Goal: Task Accomplishment & Management: Manage account settings

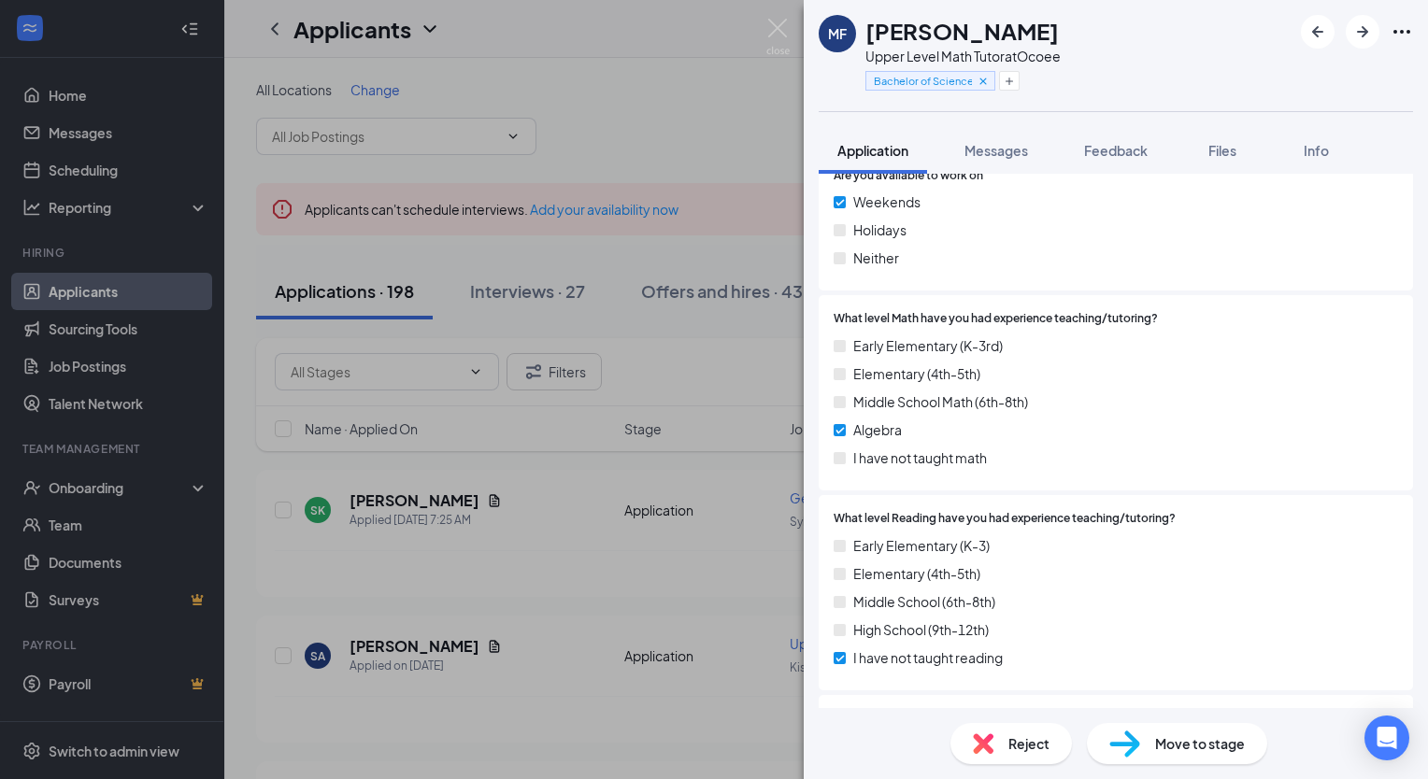
scroll to position [1121, 0]
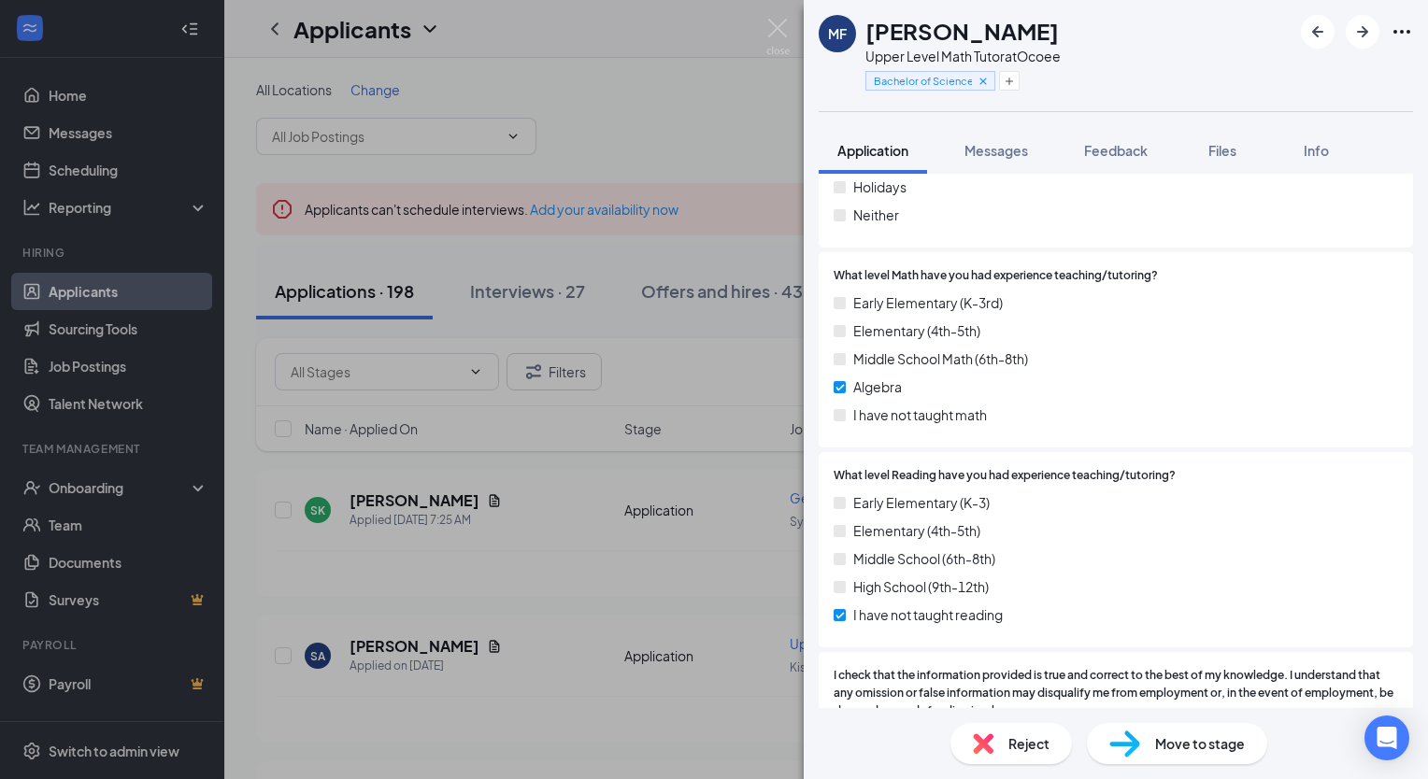
click at [1175, 741] on span "Move to stage" at bounding box center [1200, 744] width 90 height 21
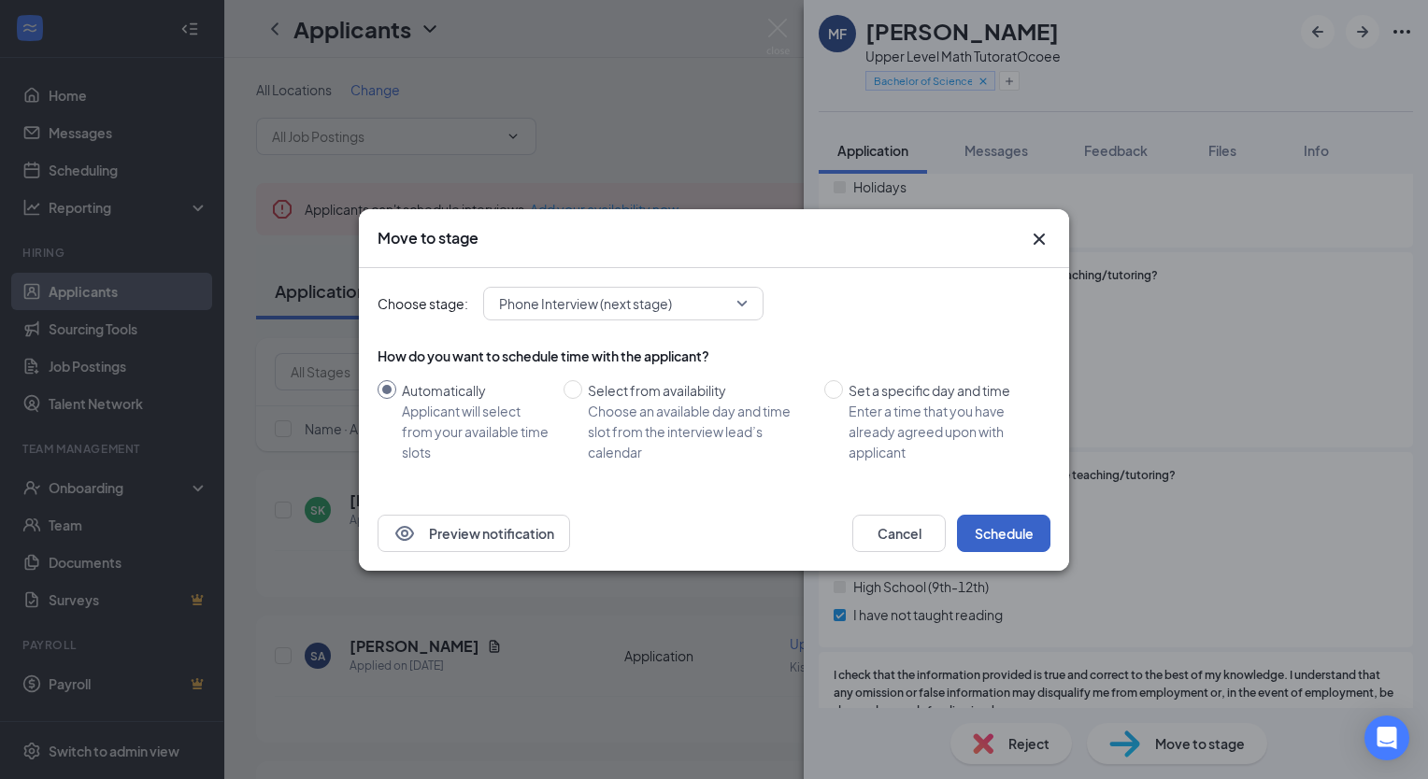
click at [994, 534] on button "Schedule" at bounding box center [1003, 533] width 93 height 37
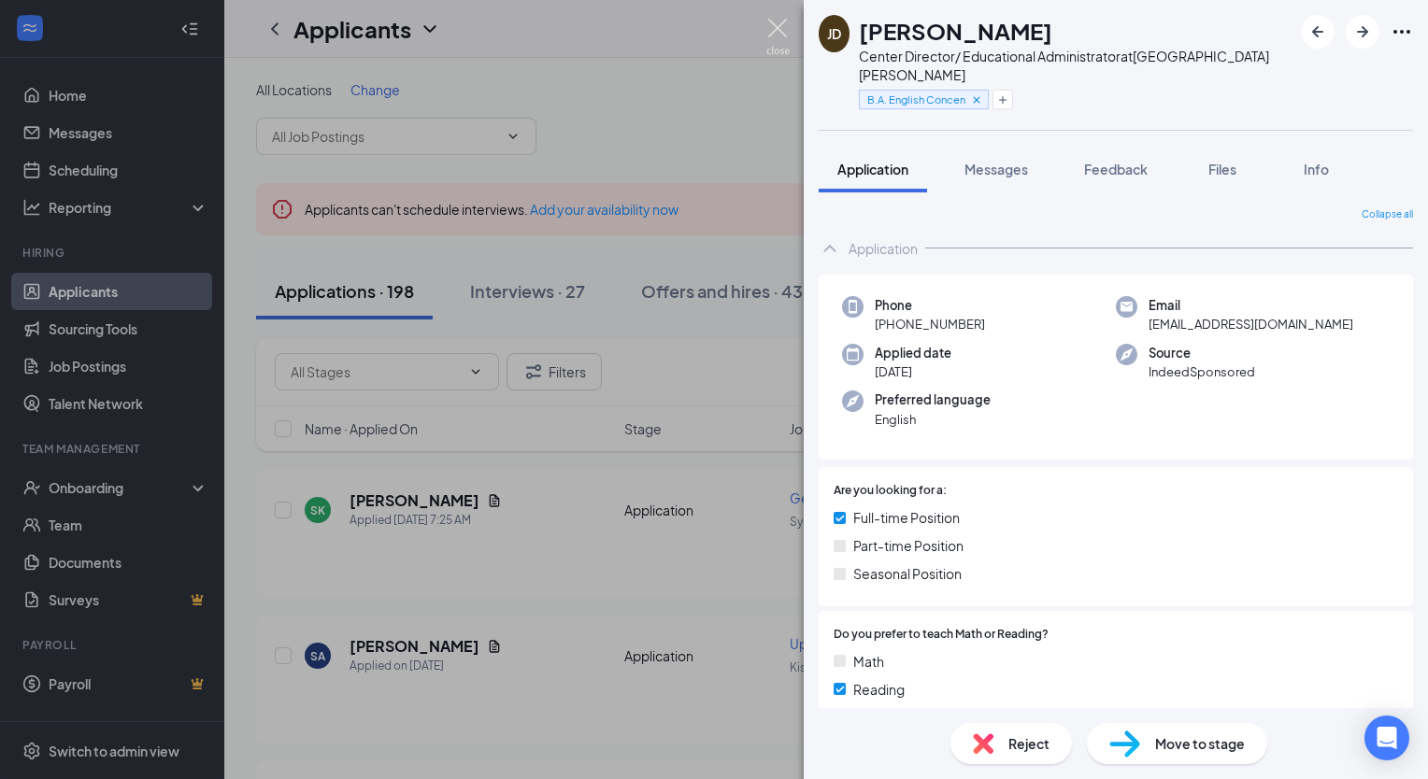
click at [774, 28] on img at bounding box center [777, 37] width 23 height 36
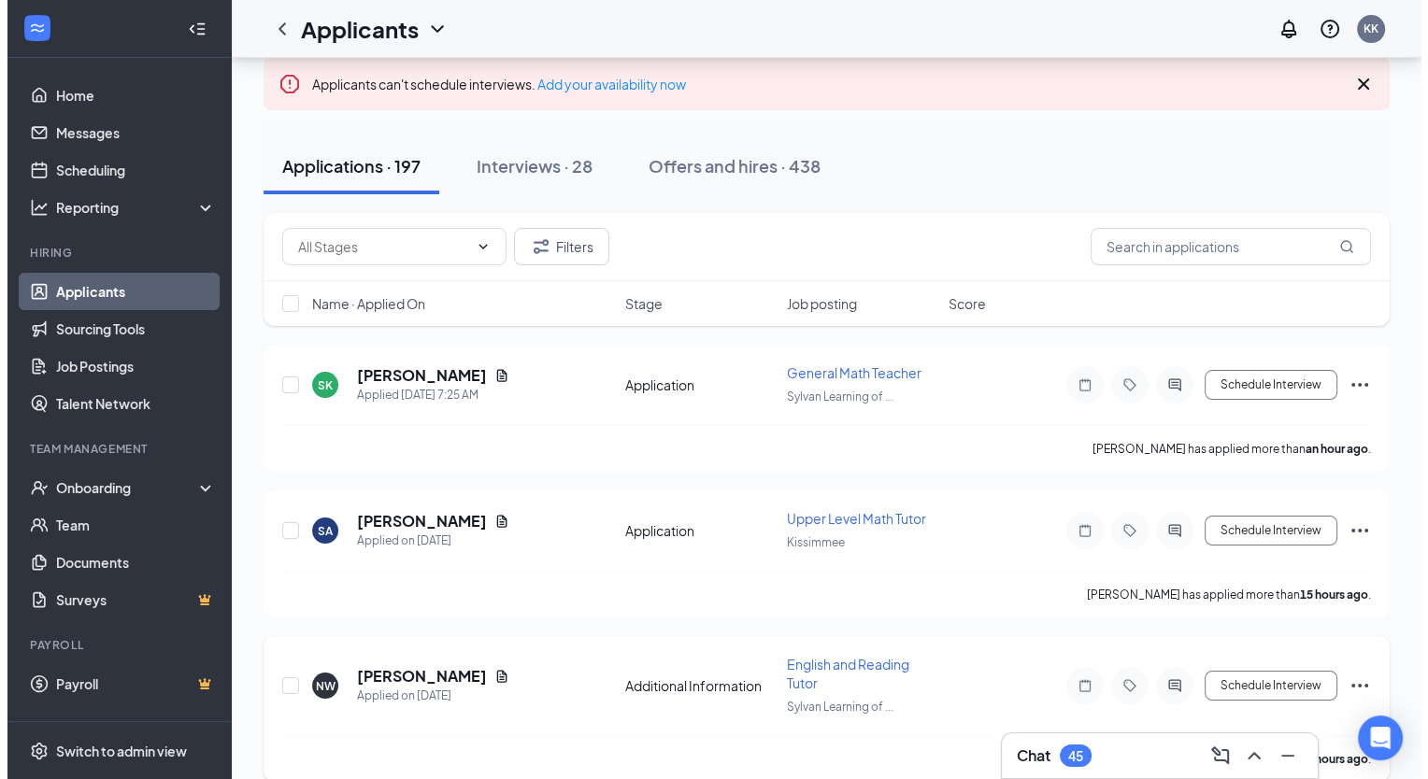
scroll to position [93, 0]
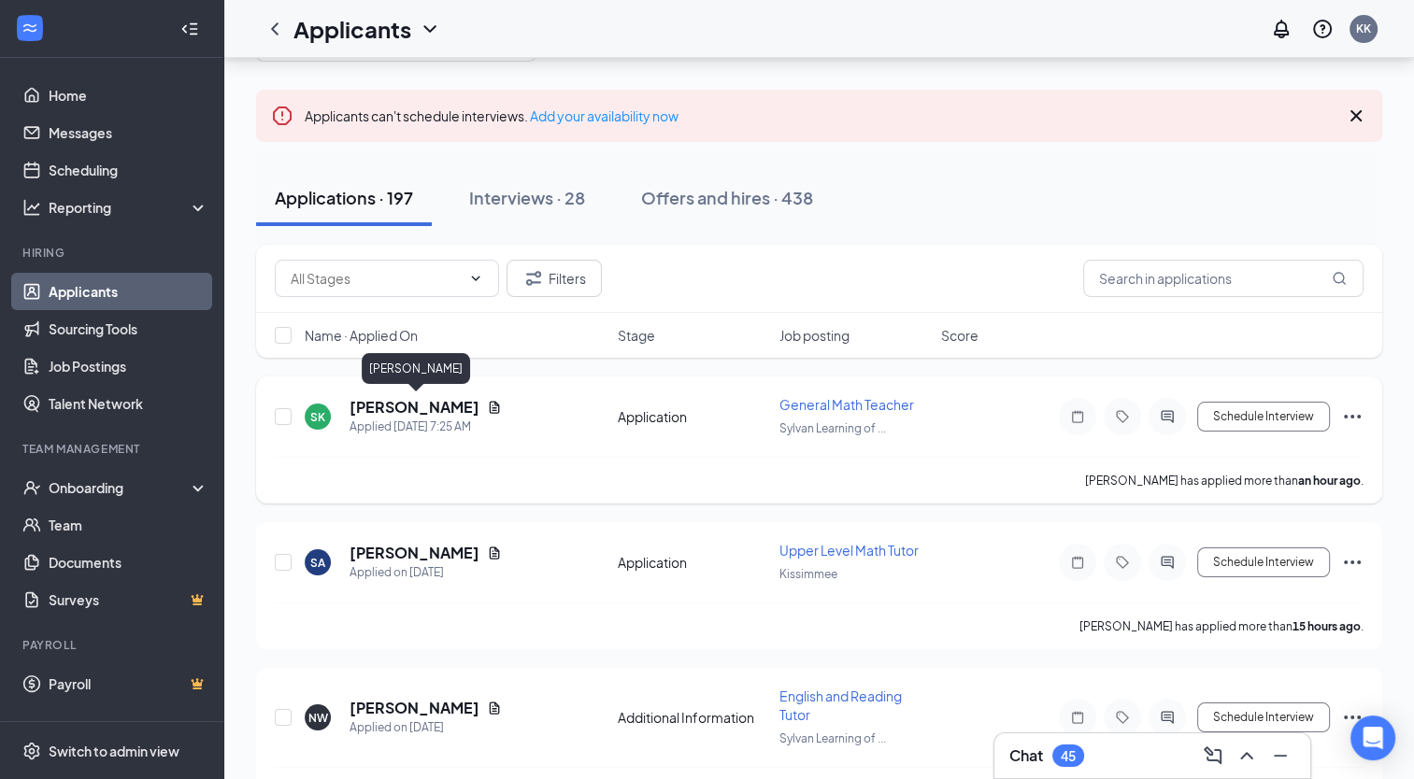
click at [398, 408] on h5 "[PERSON_NAME]" at bounding box center [414, 407] width 130 height 21
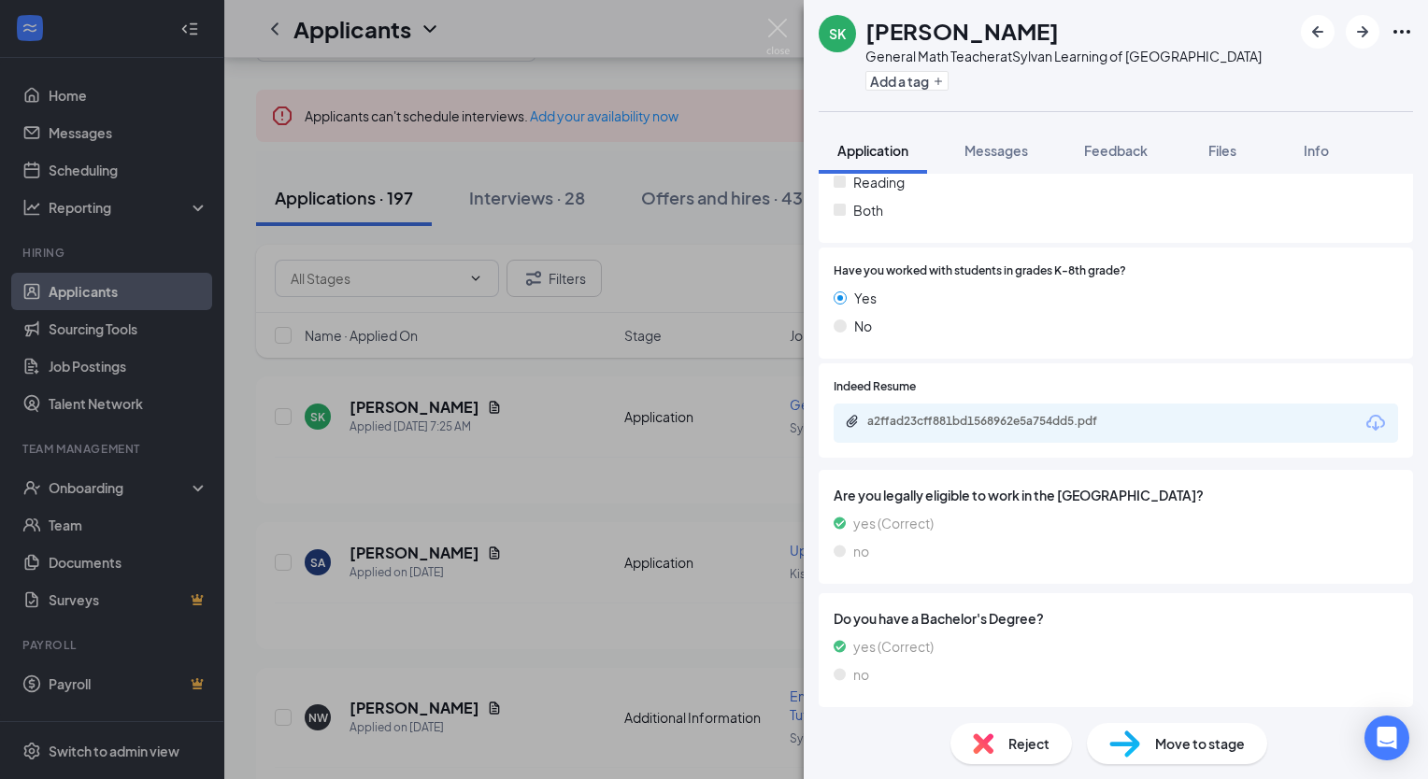
scroll to position [491, 0]
click at [1035, 423] on div "a2ffad23cff881bd1568962e5a754dd5.pdf" at bounding box center [998, 419] width 262 height 15
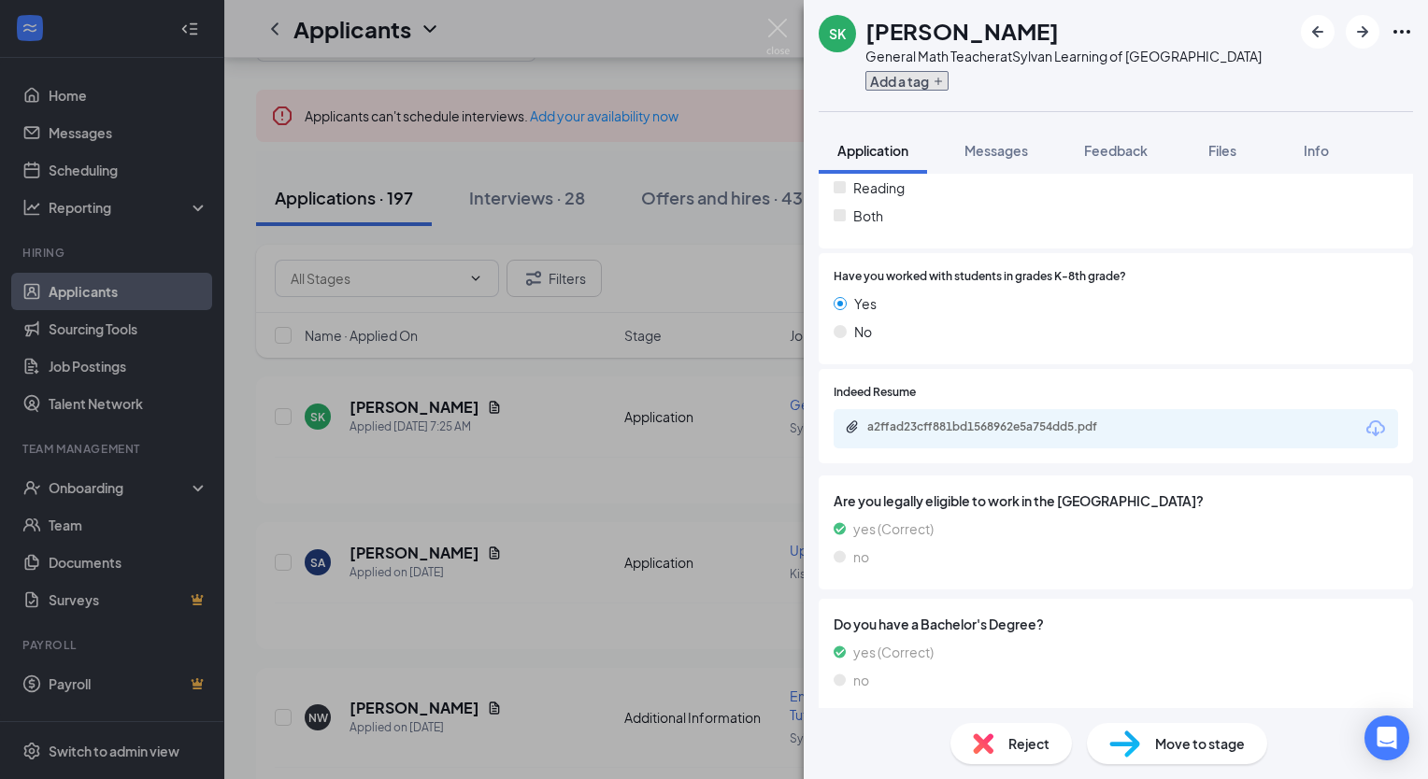
click at [896, 81] on button "Add a tag" at bounding box center [906, 81] width 83 height 20
paste input "Ph.D. in History"
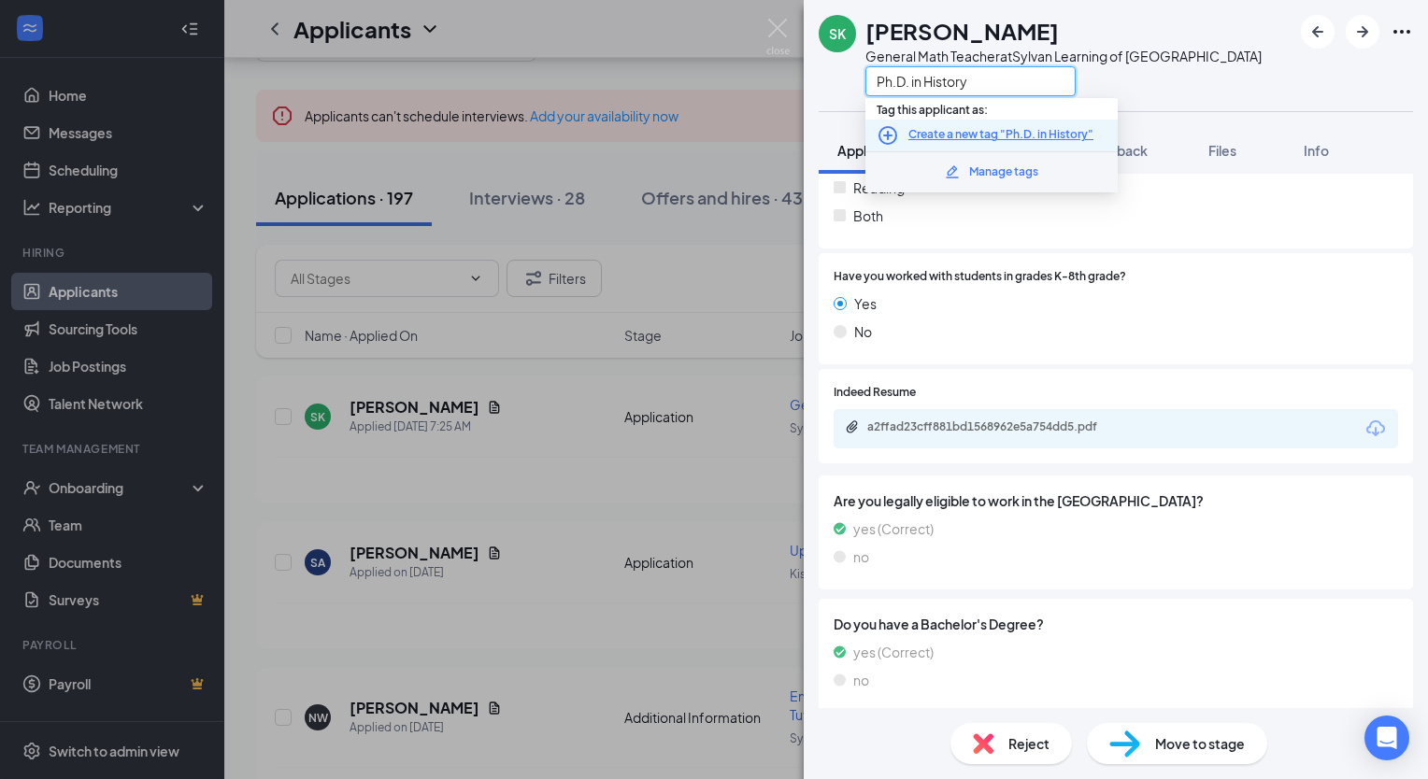
type input "Ph.D. in History"
click at [891, 136] on icon "PlusCircle" at bounding box center [888, 135] width 22 height 22
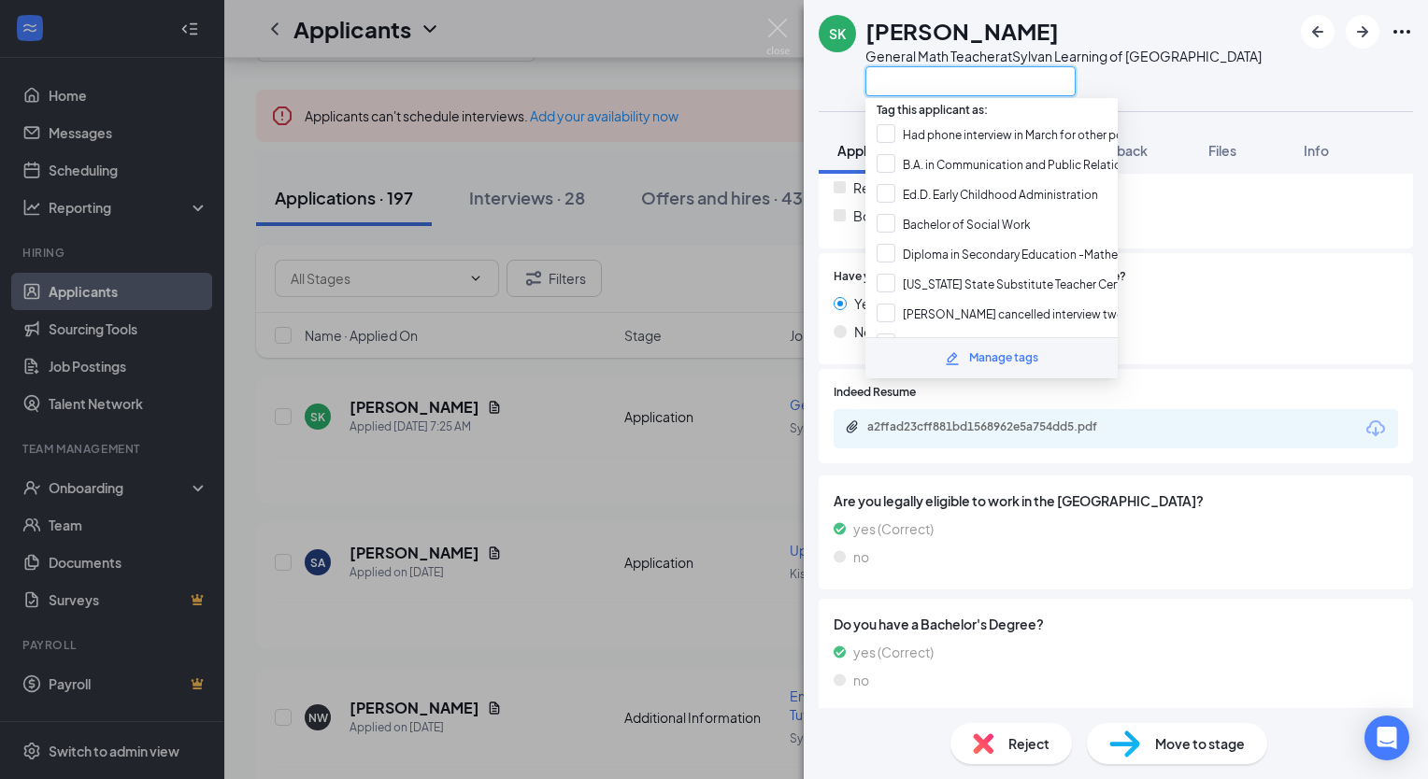
paste input "Ph.D. in History"
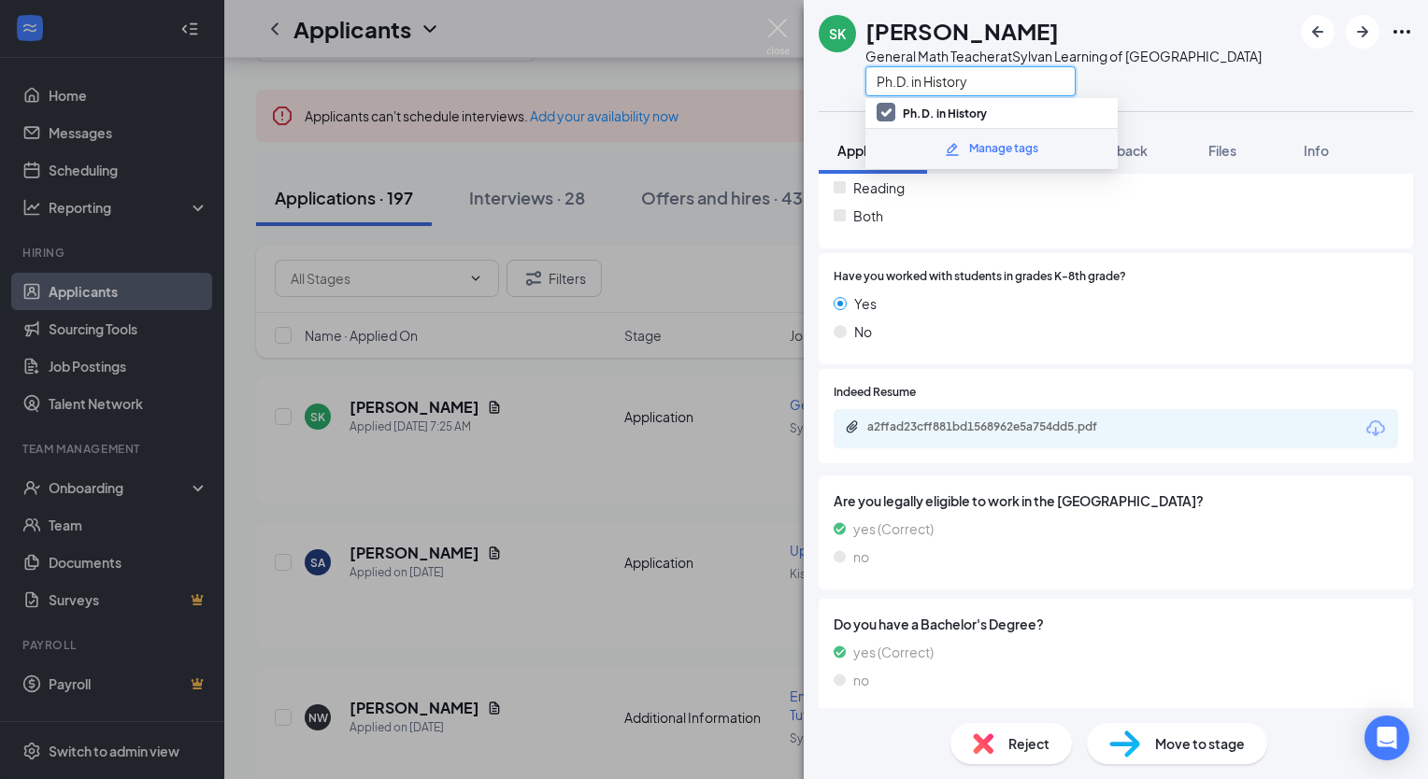
type input "Ph.D. in History"
click at [1178, 93] on div "Ph.D. in History" at bounding box center [1063, 80] width 396 height 31
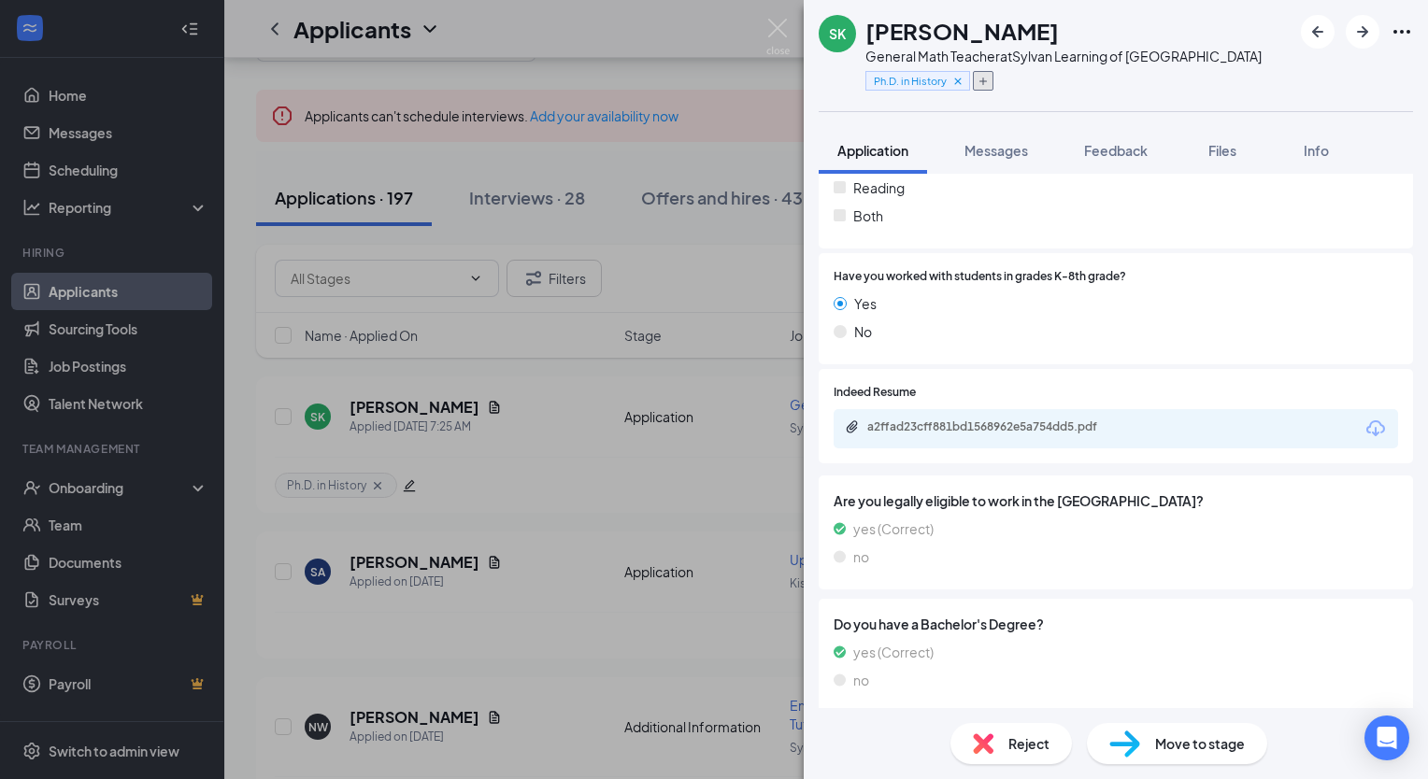
click at [983, 84] on icon "Plus" at bounding box center [982, 81] width 7 height 7
paste input "Bachelor of Science in Chemistry"
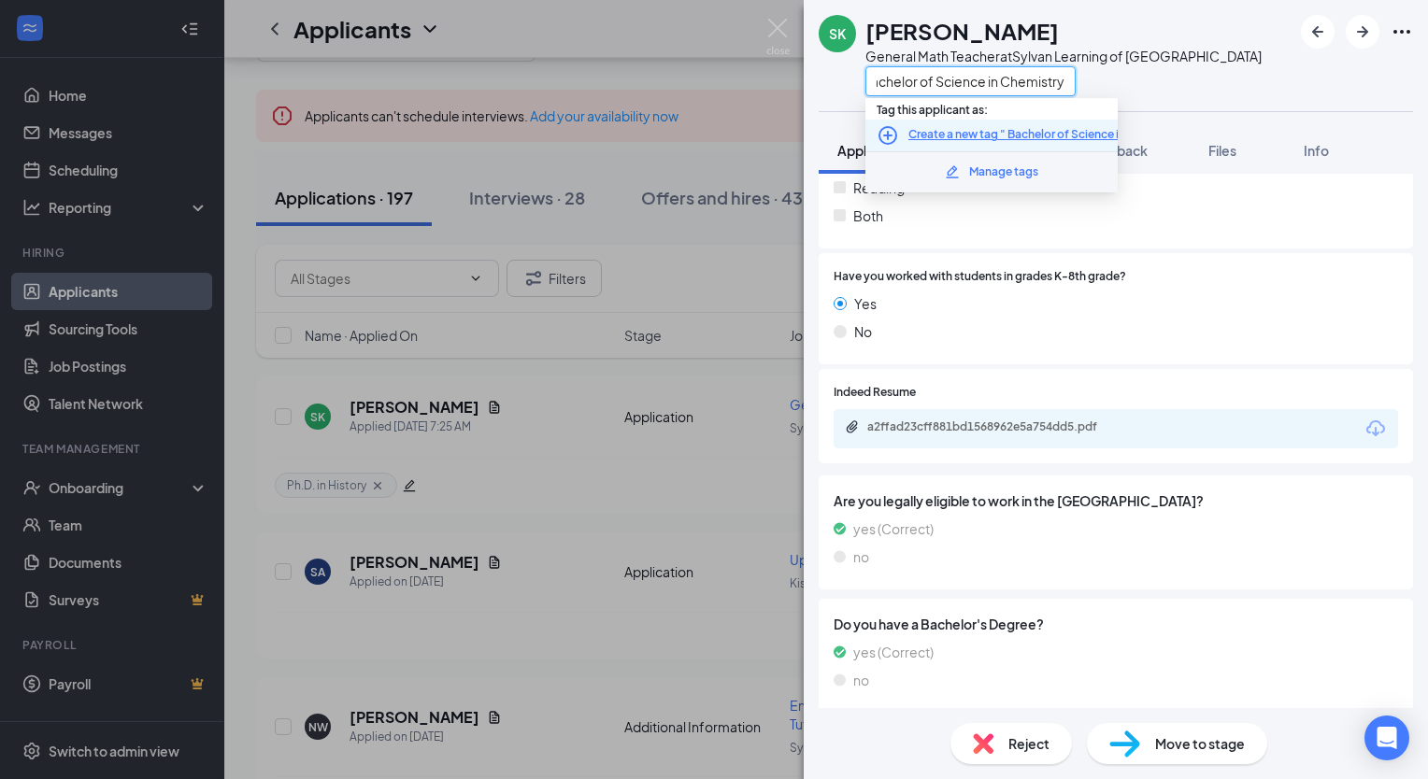
type input "Bachelor of Science in Chemistry"
click at [893, 133] on icon "PlusCircle" at bounding box center [888, 135] width 22 height 22
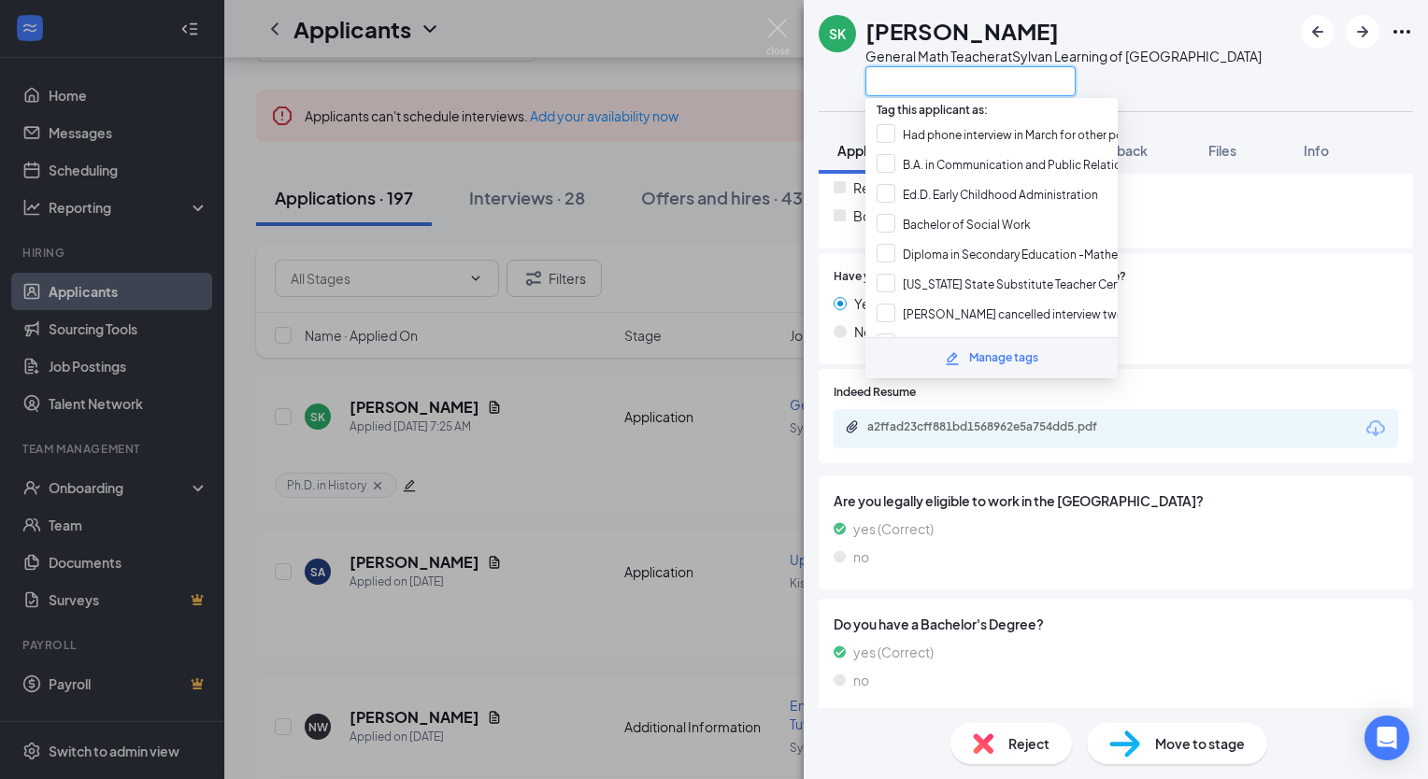
paste input "Bachelor of Science in Chemistry"
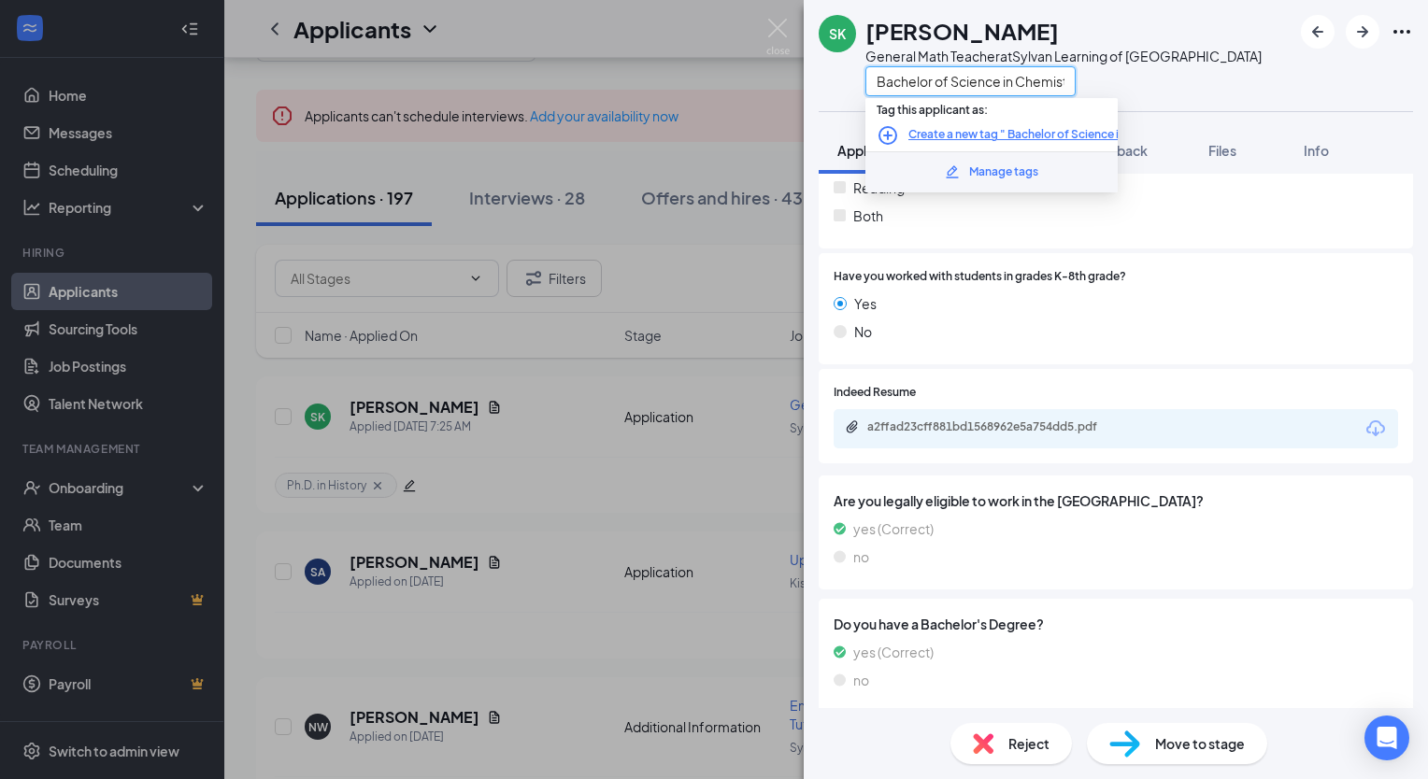
scroll to position [0, 17]
type input "Bachelor of Science in Chemistry"
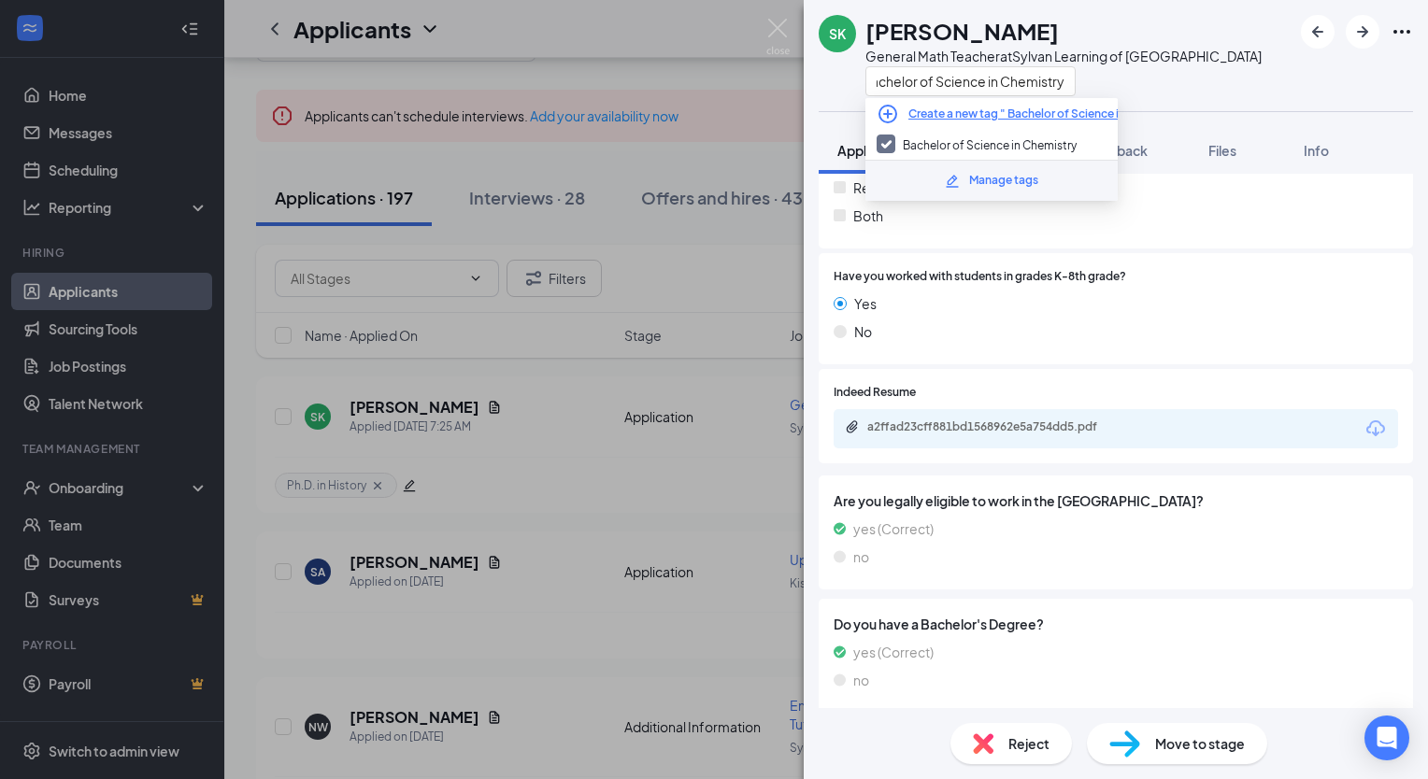
click at [1170, 85] on div "Bachelor of Science in Chemistry" at bounding box center [1063, 80] width 396 height 31
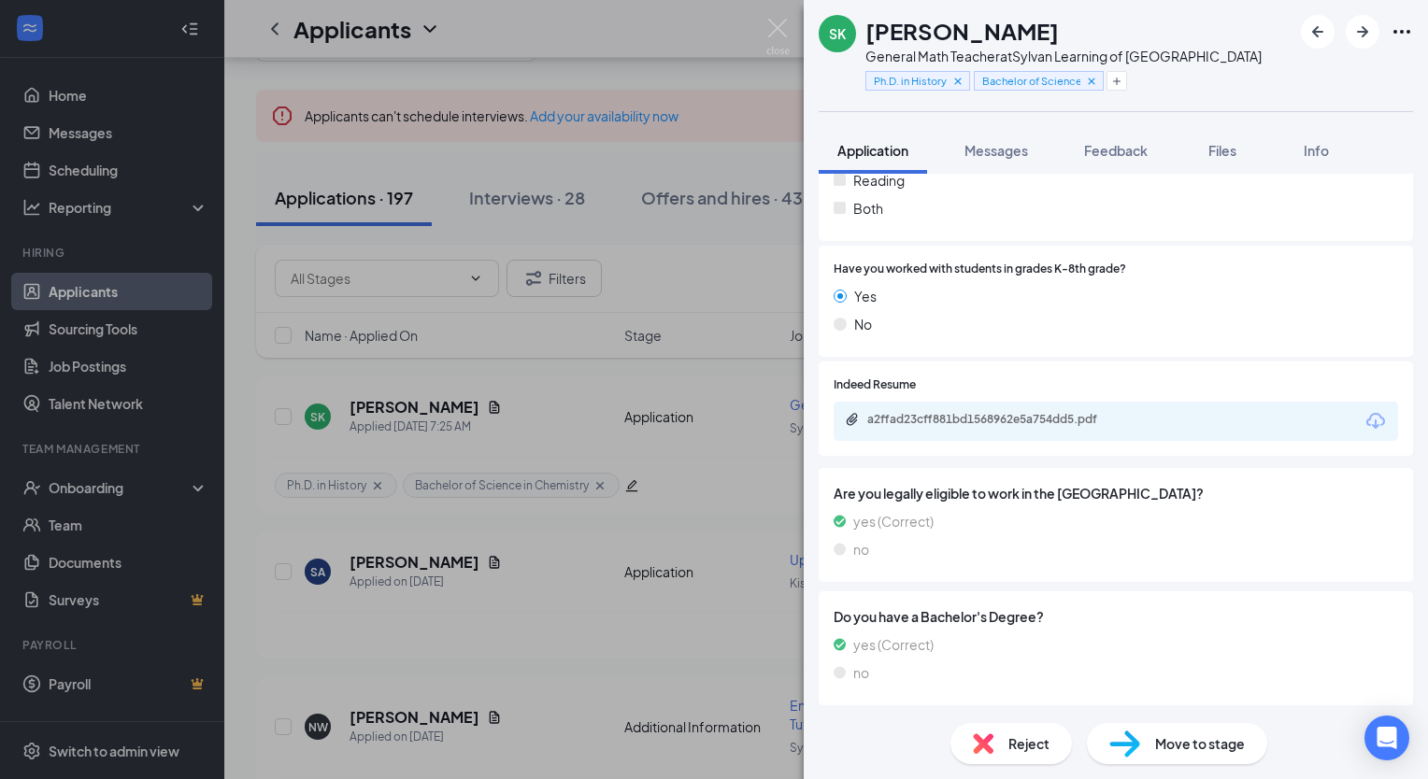
scroll to position [483, 0]
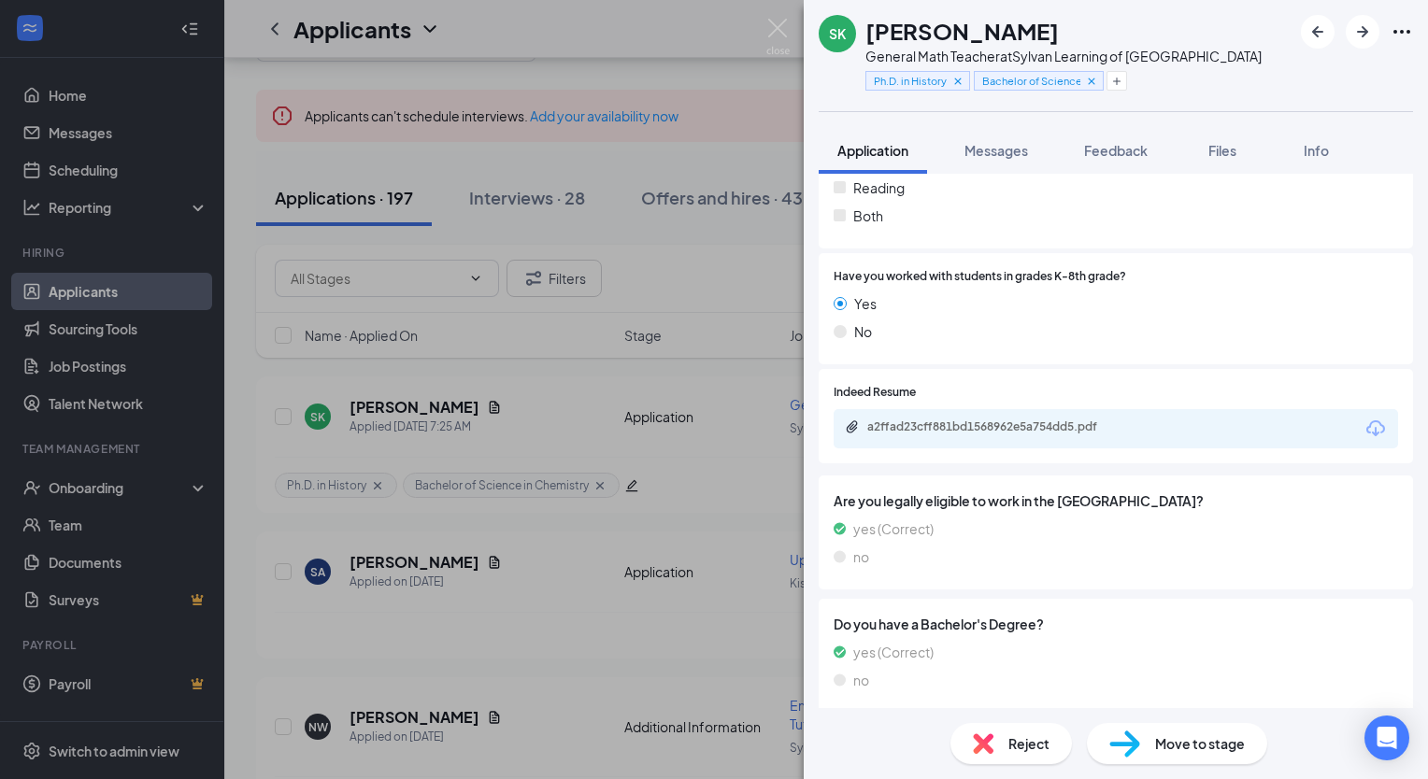
click at [1162, 742] on span "Move to stage" at bounding box center [1200, 744] width 90 height 21
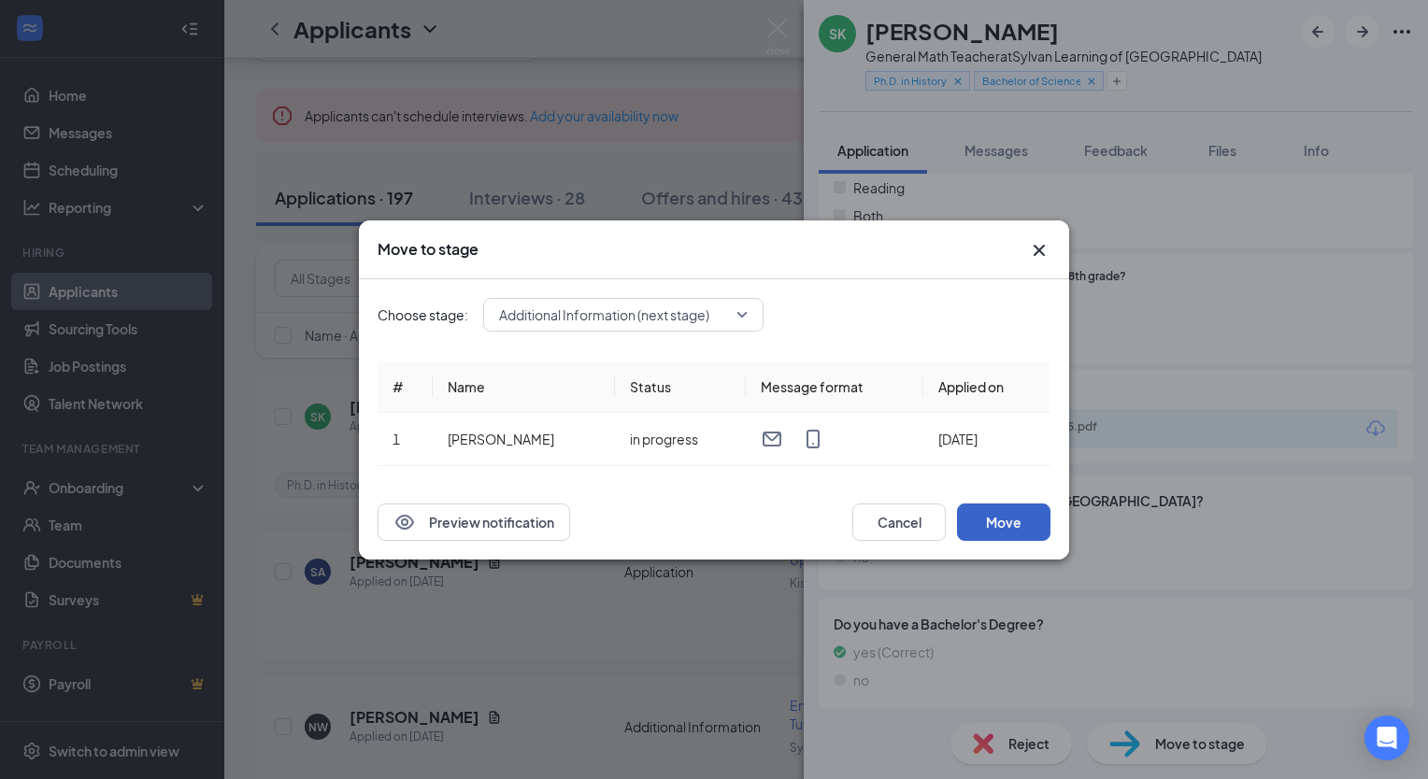
click at [1019, 521] on button "Move" at bounding box center [1003, 522] width 93 height 37
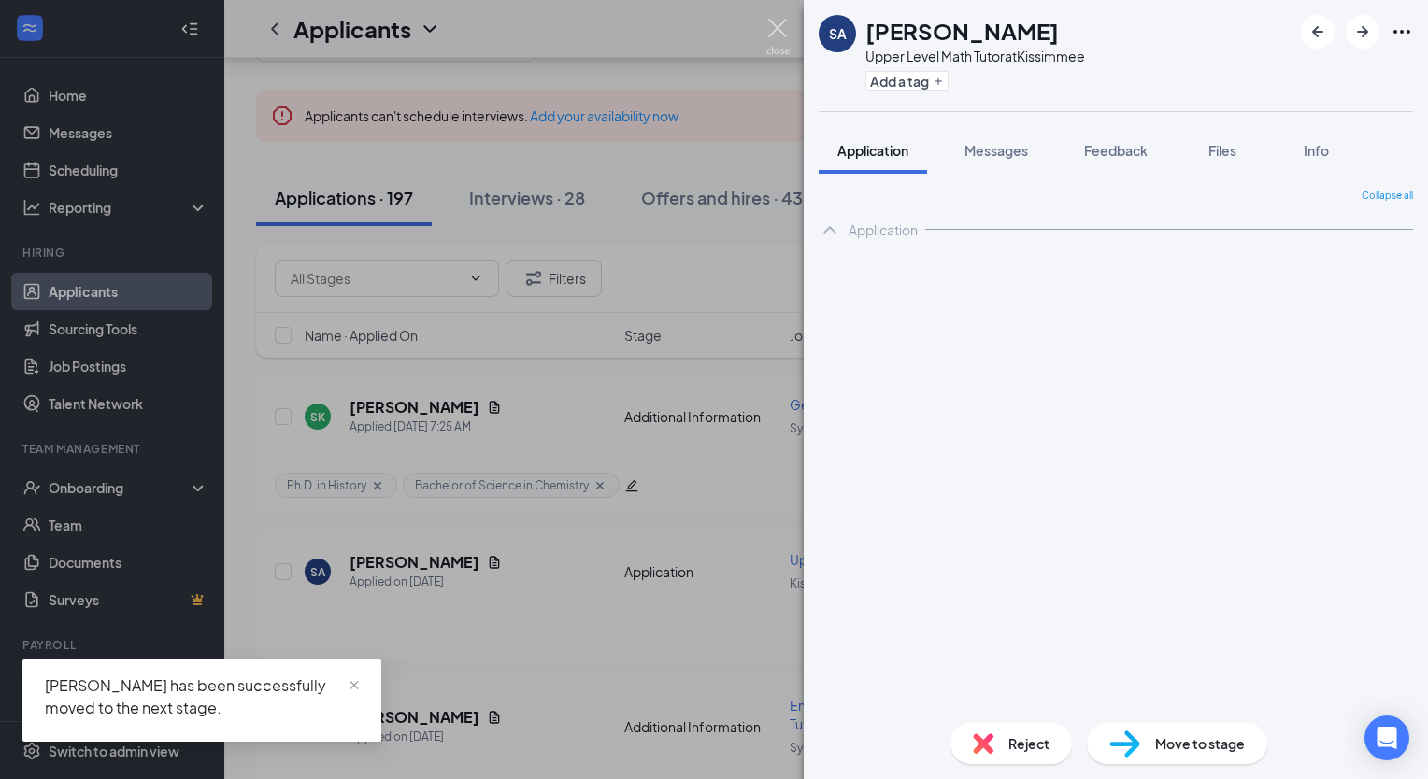
click at [775, 23] on img at bounding box center [777, 37] width 23 height 36
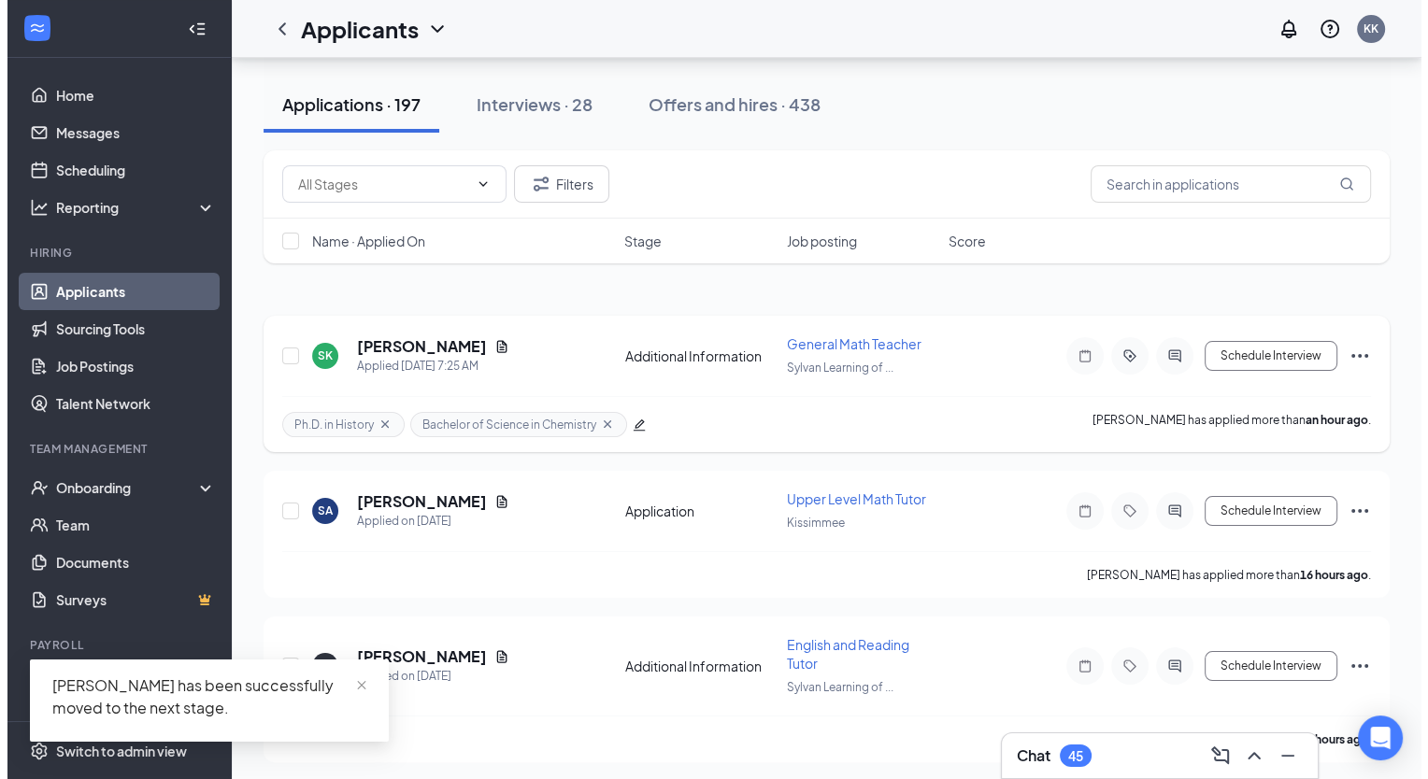
scroll to position [280, 0]
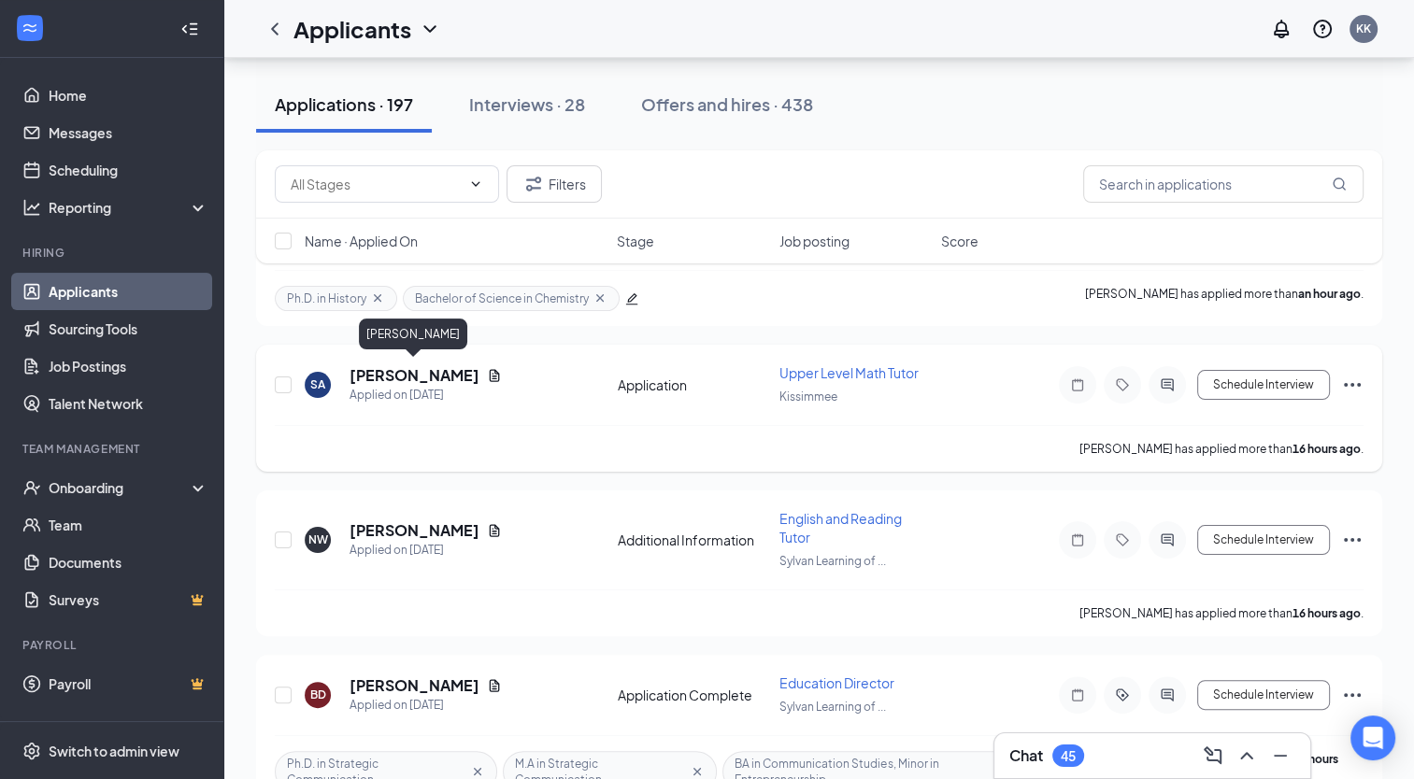
click at [409, 370] on h5 "[PERSON_NAME]" at bounding box center [414, 375] width 130 height 21
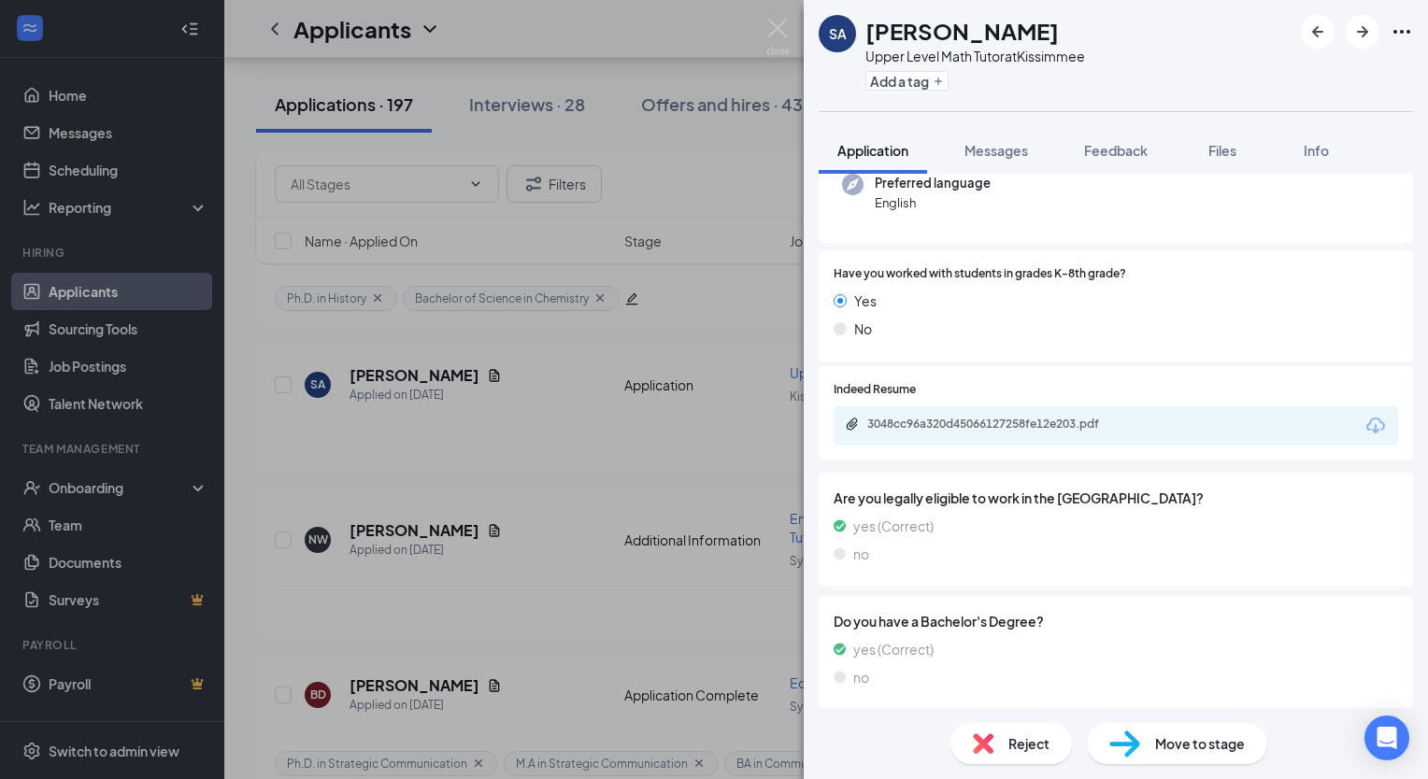
scroll to position [204, 0]
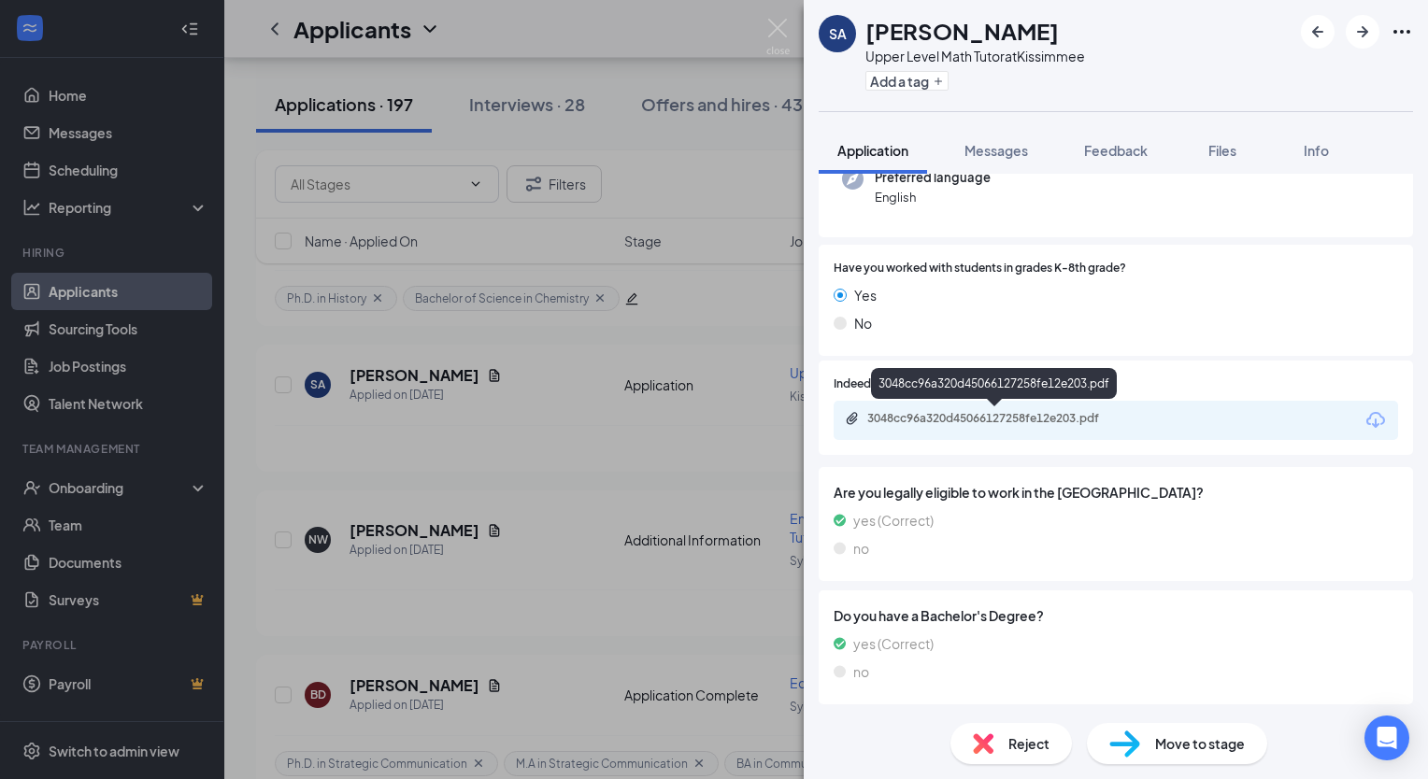
click at [1051, 421] on div "3048cc96a320d45066127258fe12e203.pdf" at bounding box center [998, 418] width 262 height 15
click at [899, 77] on button "Add a tag" at bounding box center [906, 81] width 83 height 20
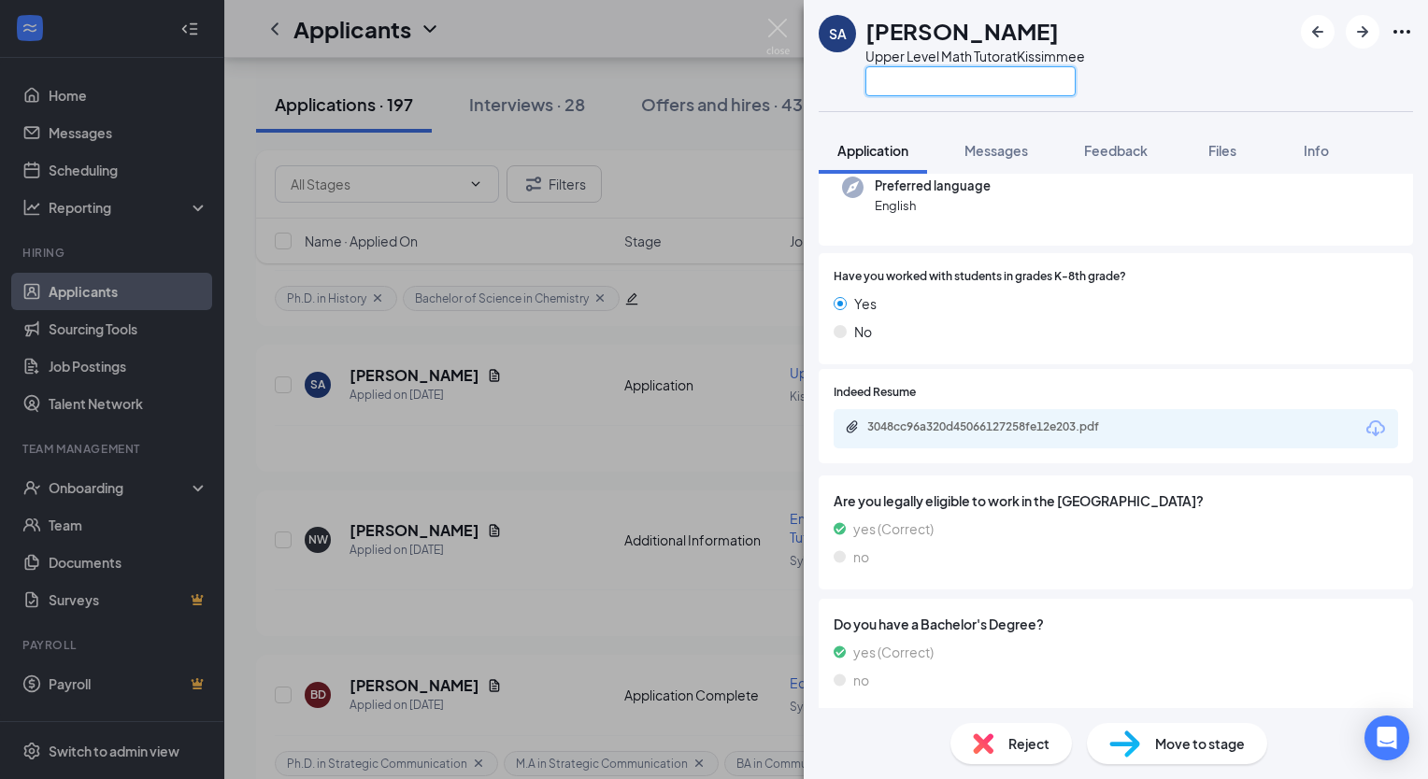
paste input "Bachelor of Science in Mathematics"
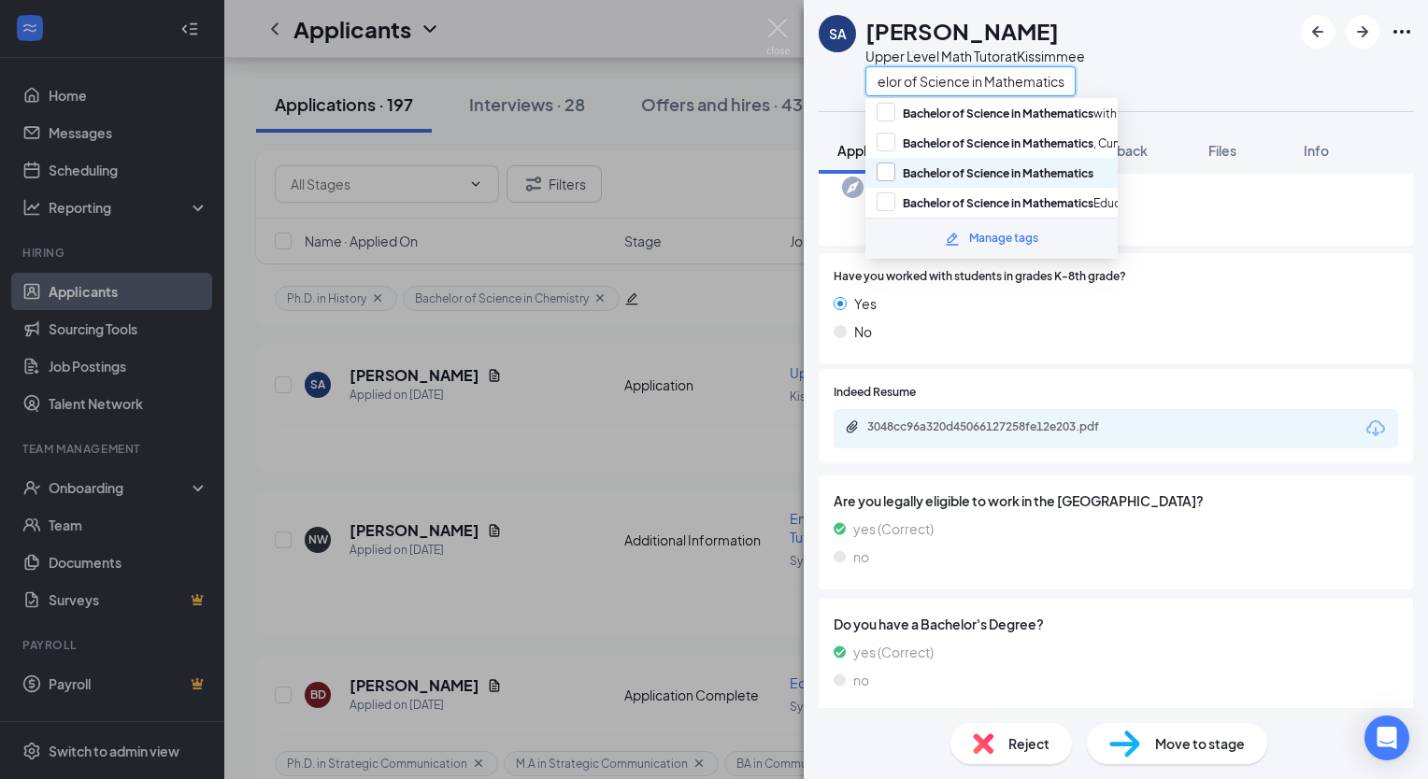
type input "Bachelor of Science in Mathematics"
click at [887, 164] on input "Bachelor of Science in Mathematics" at bounding box center [985, 173] width 217 height 21
checkbox input "true"
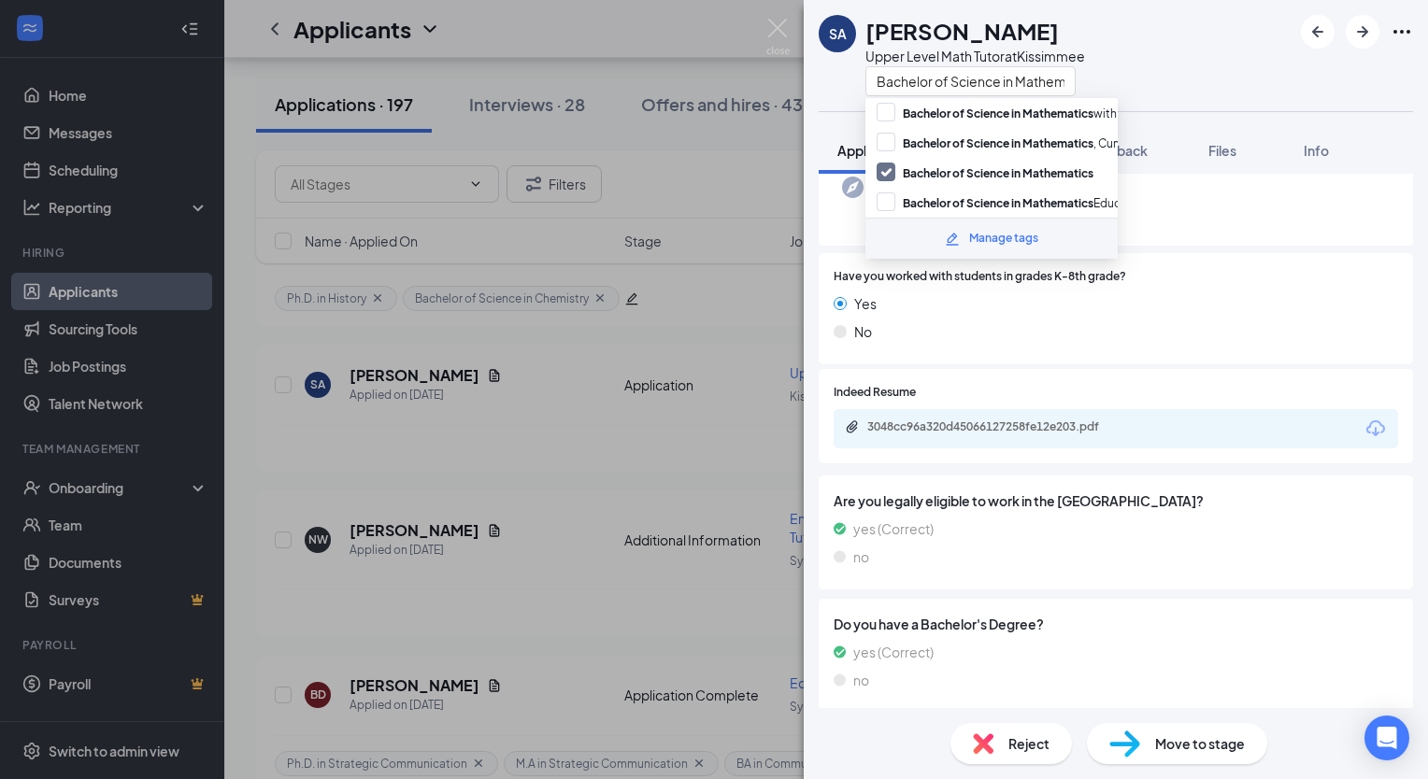
click at [1153, 52] on div "SA [PERSON_NAME] Upper Level Math Tutor at [GEOGRAPHIC_DATA] Bachelor of Scienc…" at bounding box center [1116, 55] width 624 height 111
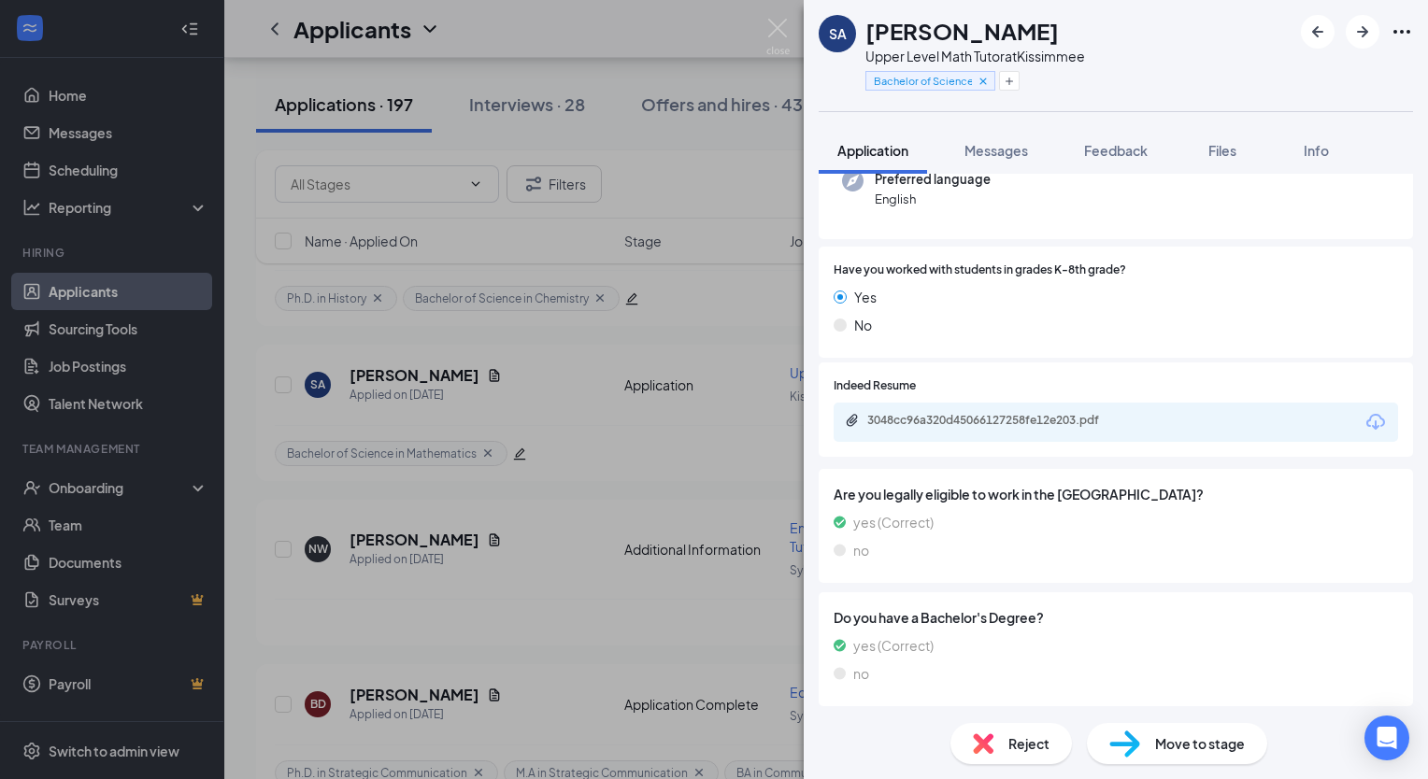
scroll to position [204, 0]
click at [1207, 754] on div "Move to stage" at bounding box center [1177, 743] width 180 height 41
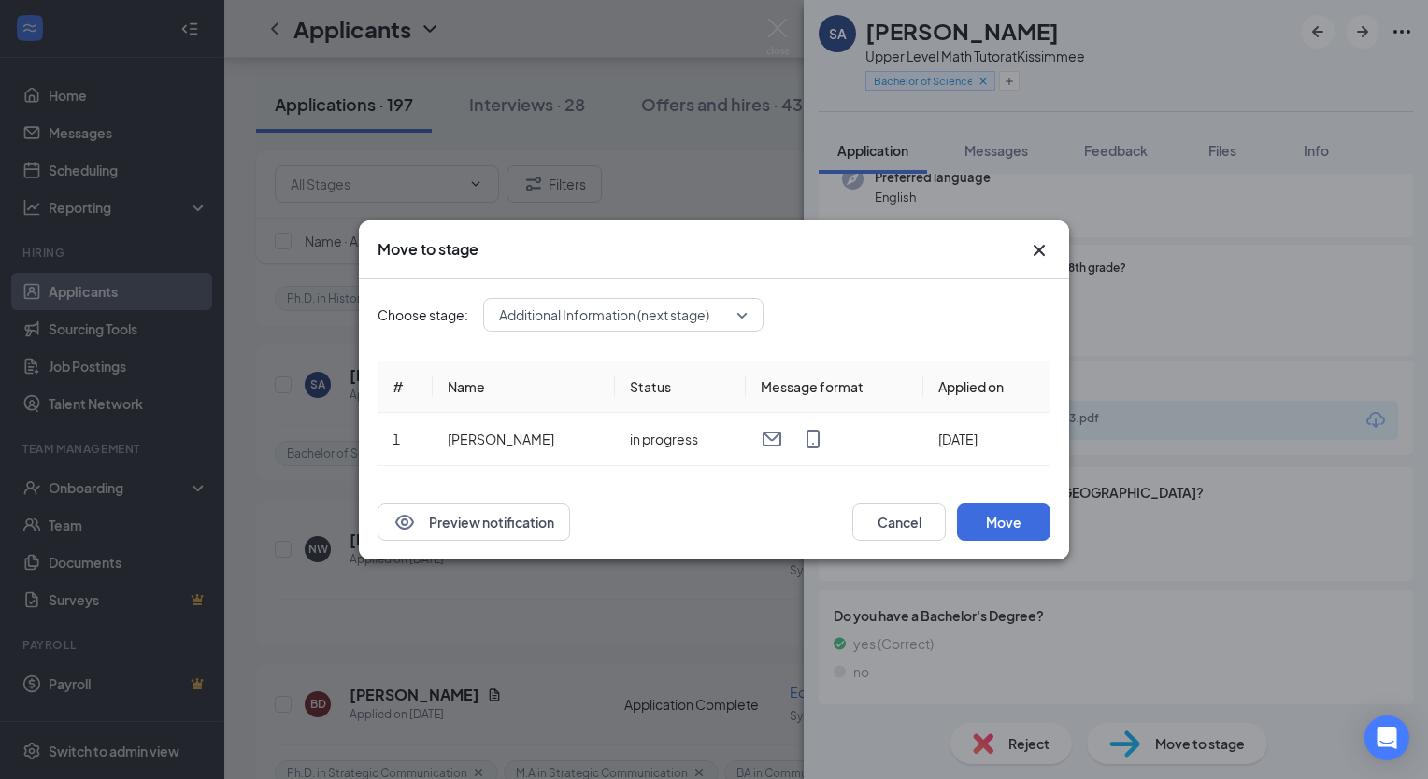
scroll to position [195, 0]
click at [998, 528] on button "Move" at bounding box center [1003, 522] width 93 height 37
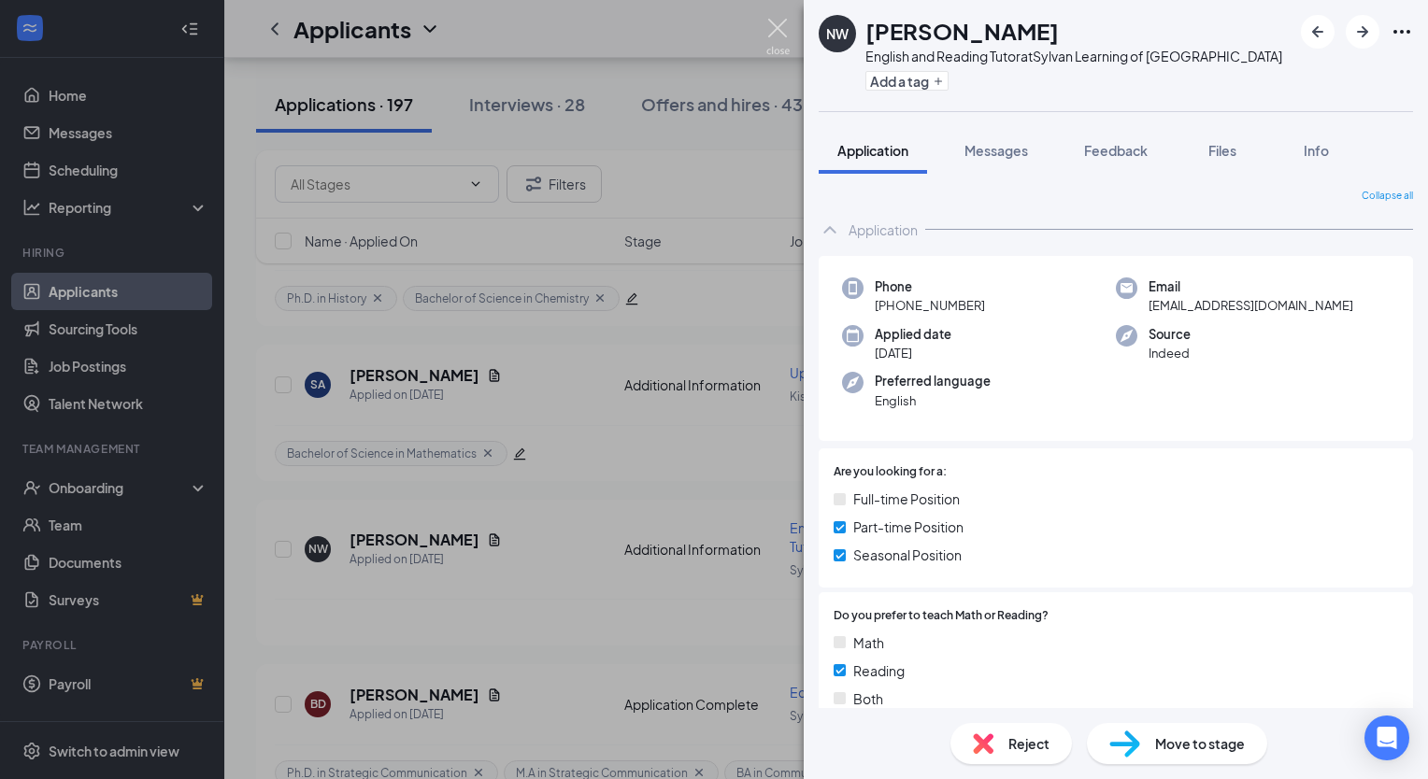
click at [772, 19] on img at bounding box center [777, 37] width 23 height 36
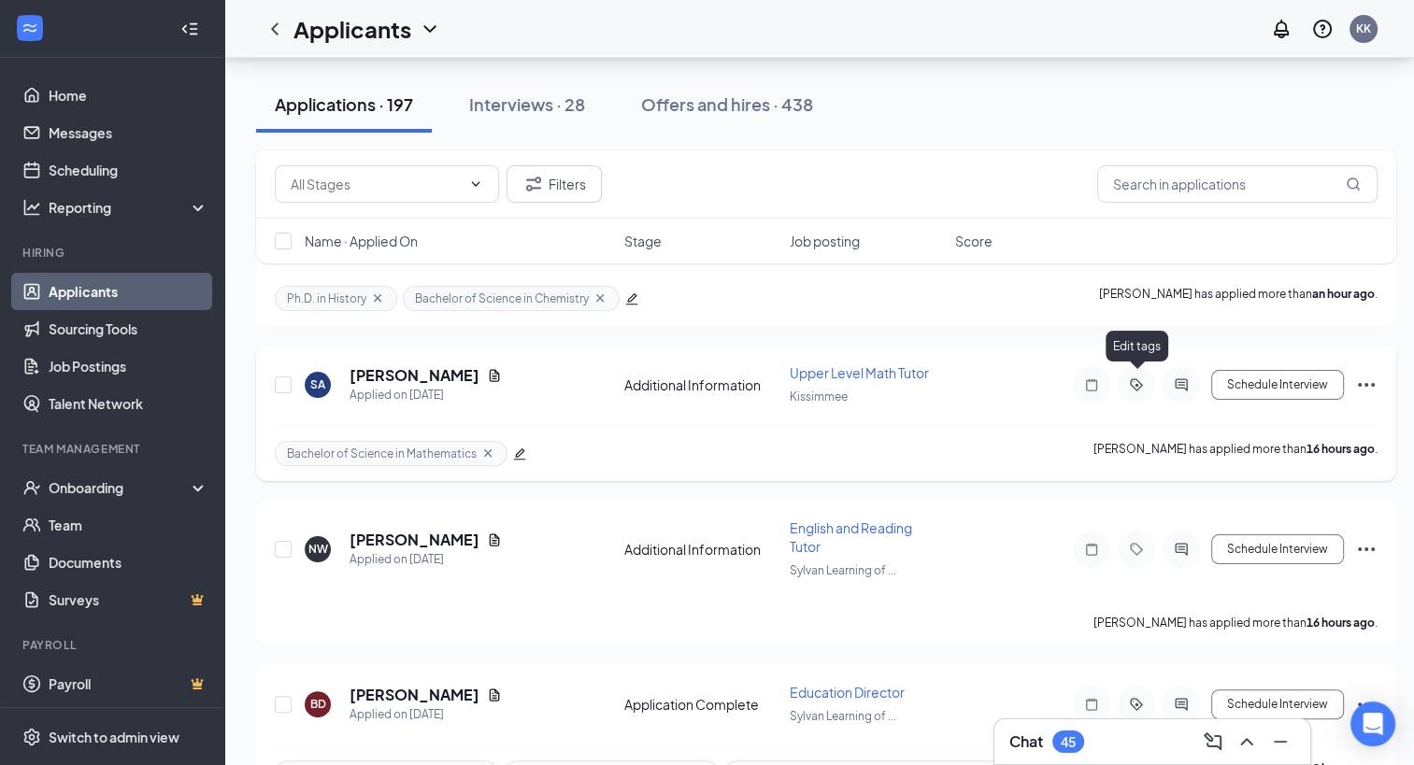
click at [1132, 382] on icon "ActiveTag" at bounding box center [1136, 385] width 22 height 15
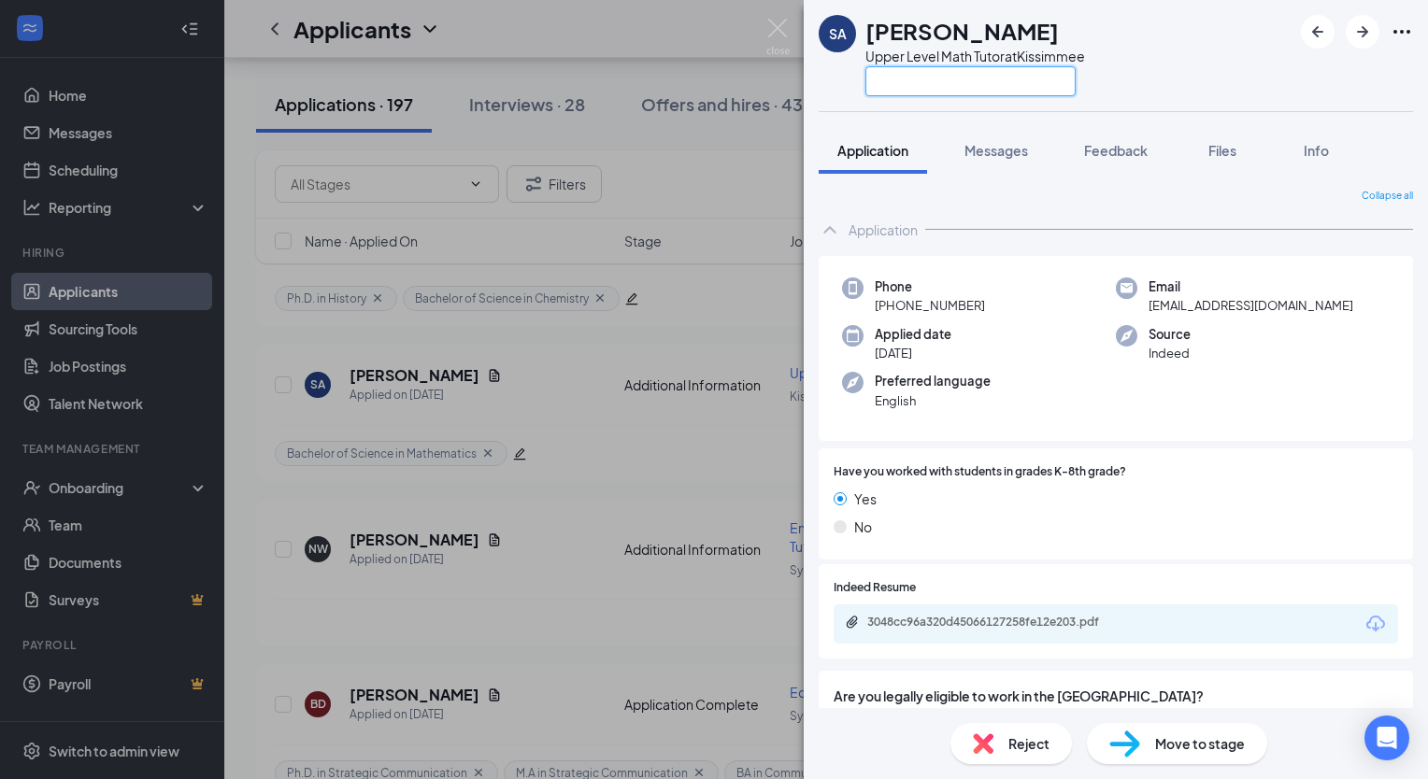
click at [892, 80] on input "text" at bounding box center [970, 81] width 210 height 30
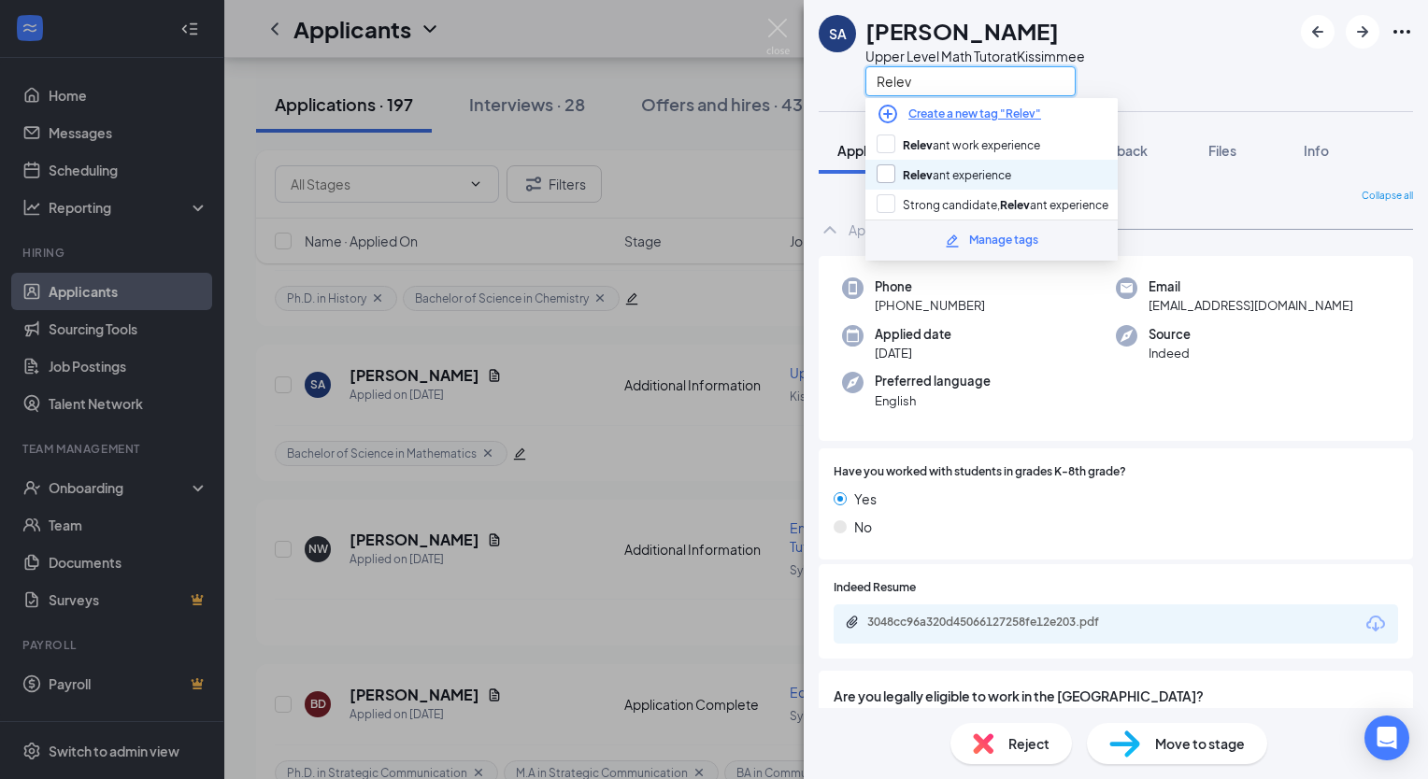
type input "Relev"
click at [890, 170] on input "Relev ant experience" at bounding box center [944, 174] width 135 height 21
checkbox input "true"
click at [1174, 46] on div "SA [PERSON_NAME] Upper Level Math Tutor at [GEOGRAPHIC_DATA] Relev" at bounding box center [1116, 55] width 624 height 111
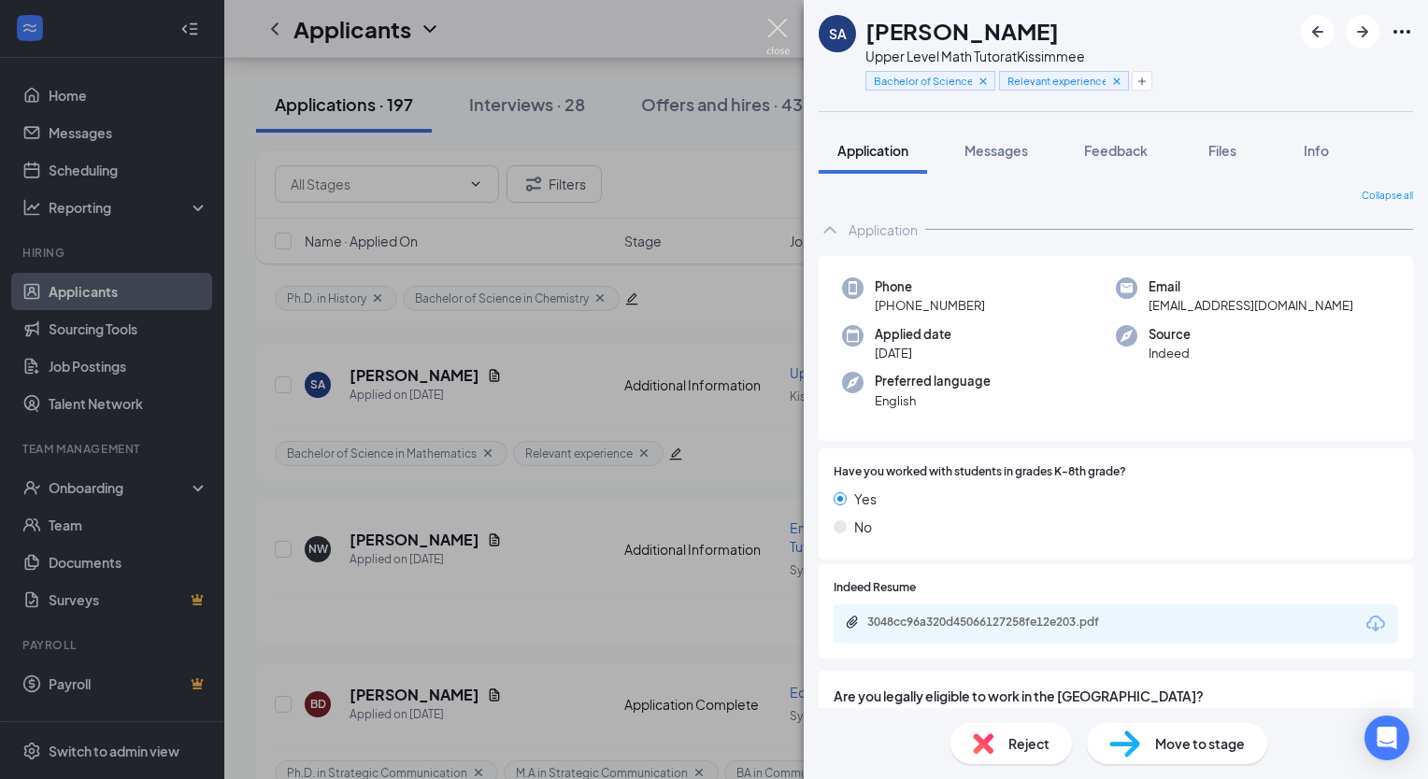
click at [776, 24] on img at bounding box center [777, 37] width 23 height 36
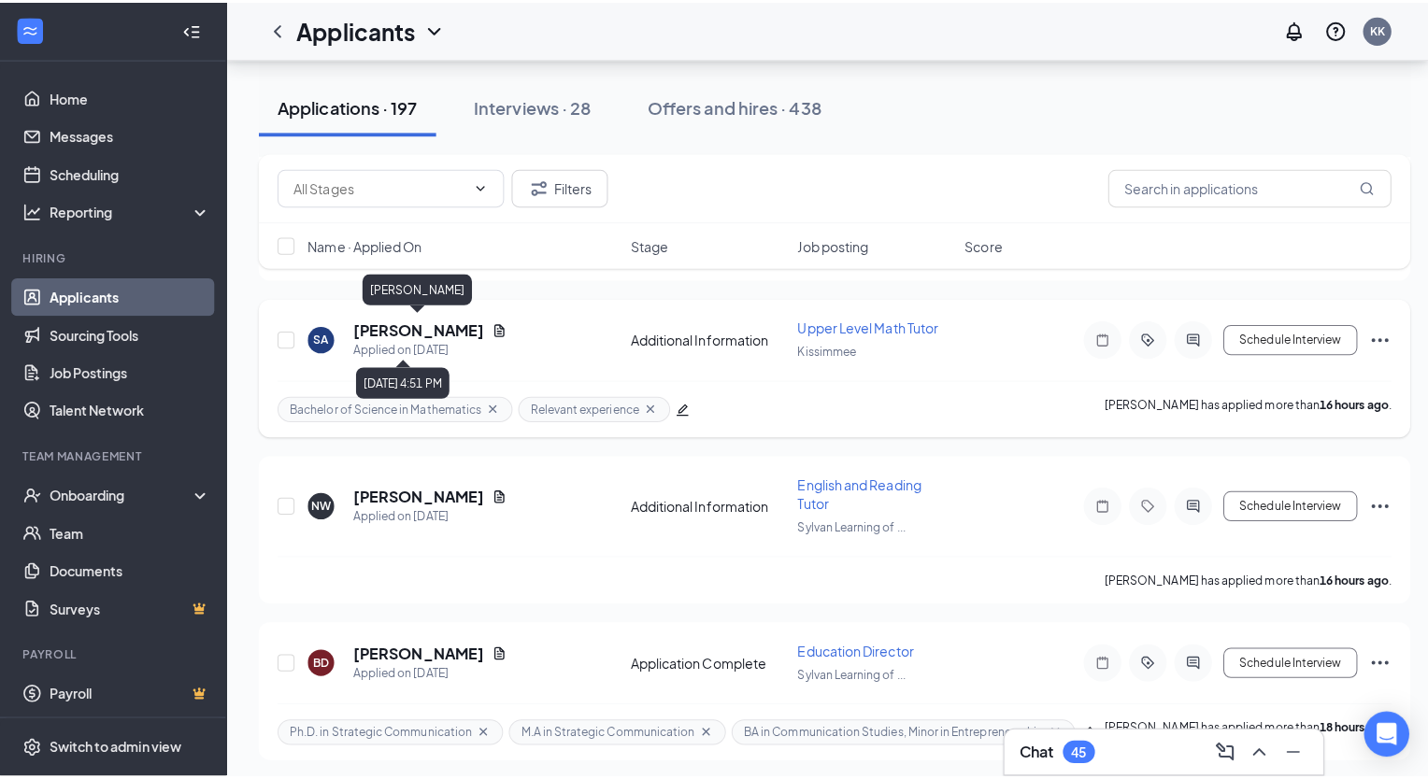
scroll to position [374, 0]
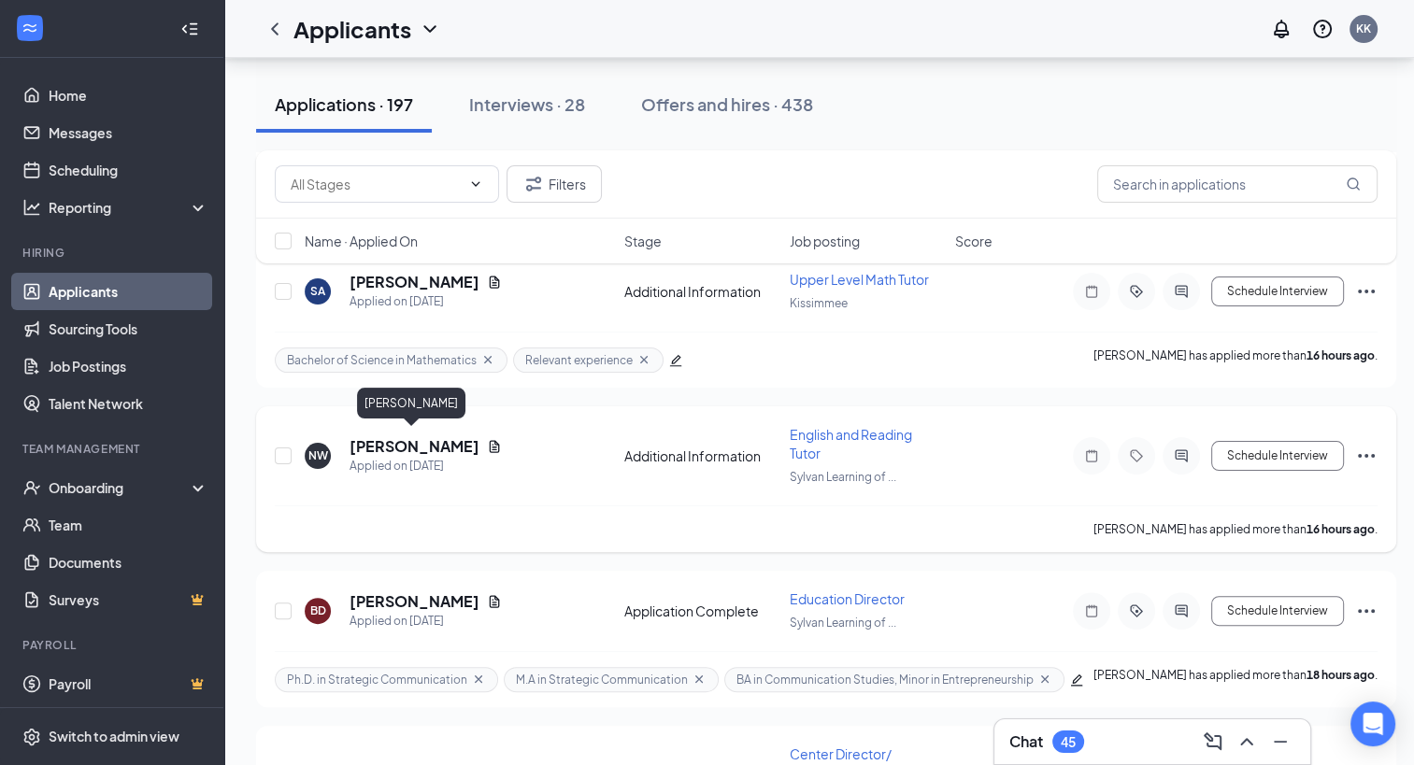
click at [391, 445] on h5 "[PERSON_NAME]" at bounding box center [414, 446] width 130 height 21
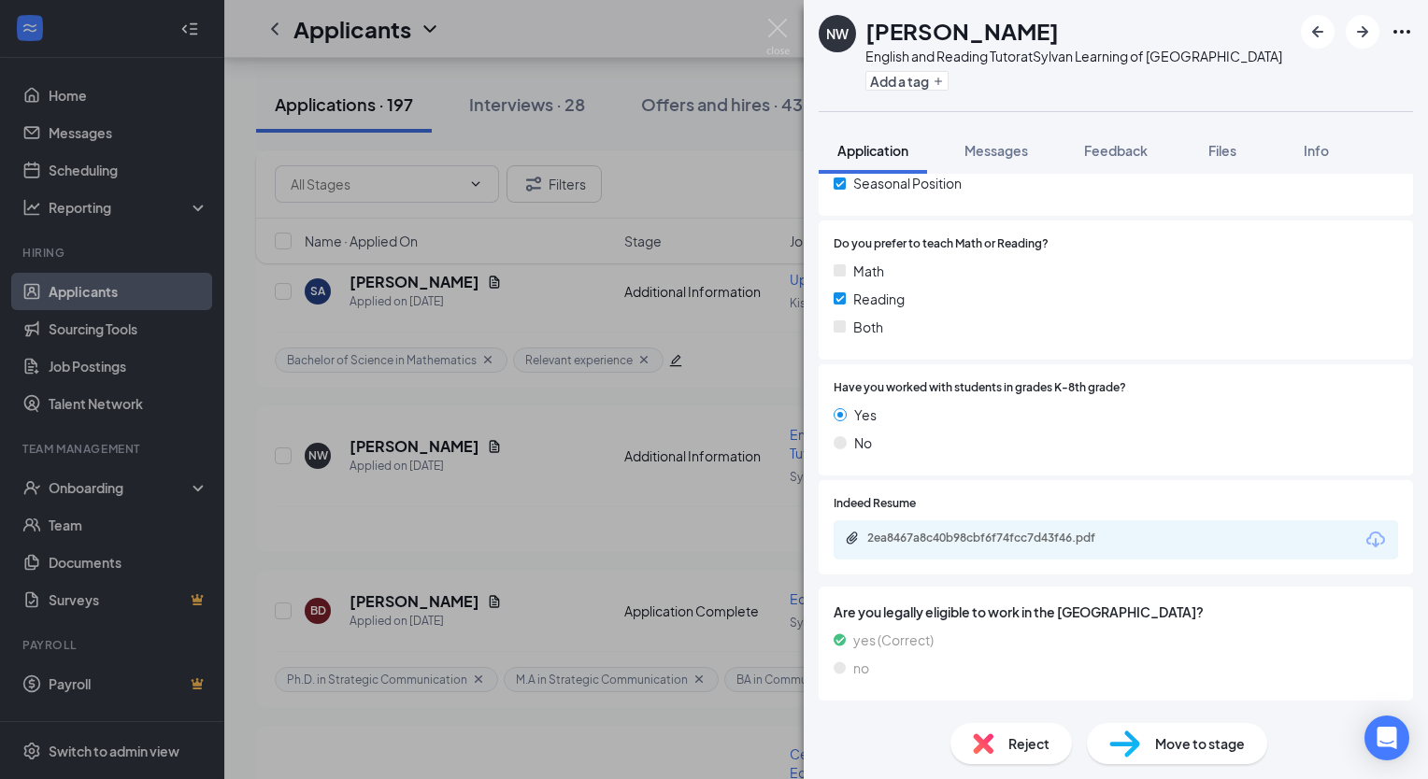
scroll to position [374, 0]
click at [1112, 526] on div "2ea8467a8c40b98cbf6f74fcc7d43f46.pdf" at bounding box center [1116, 538] width 564 height 39
click at [1107, 533] on div "2ea8467a8c40b98cbf6f74fcc7d43f46.pdf" at bounding box center [998, 536] width 262 height 15
click at [887, 79] on button "Add a tag" at bounding box center [906, 81] width 83 height 20
paste input "Mass Communications (Bachelor of Science)"
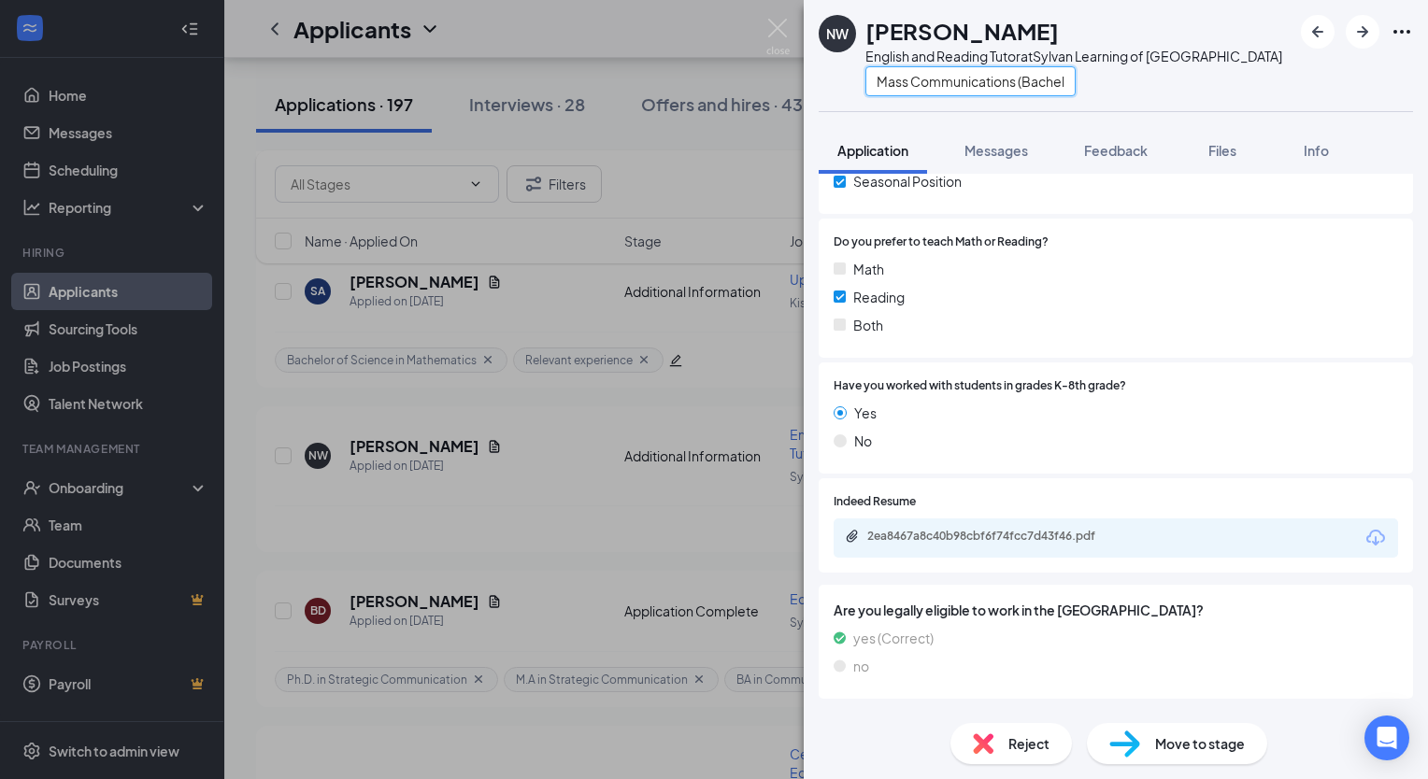
type input "Mass Communications (Bachelor of Science)"
